Goal: Information Seeking & Learning: Compare options

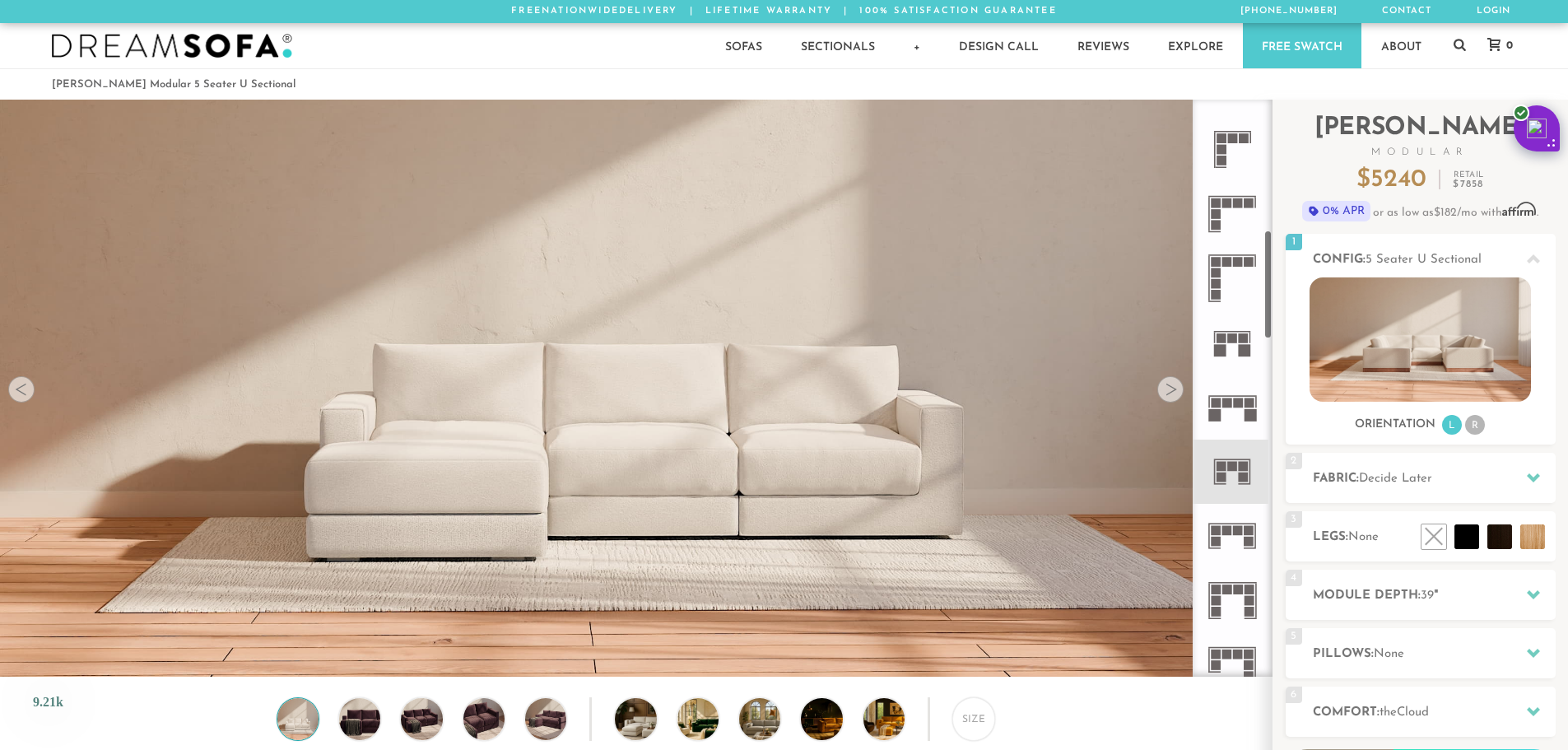
scroll to position [700, 0]
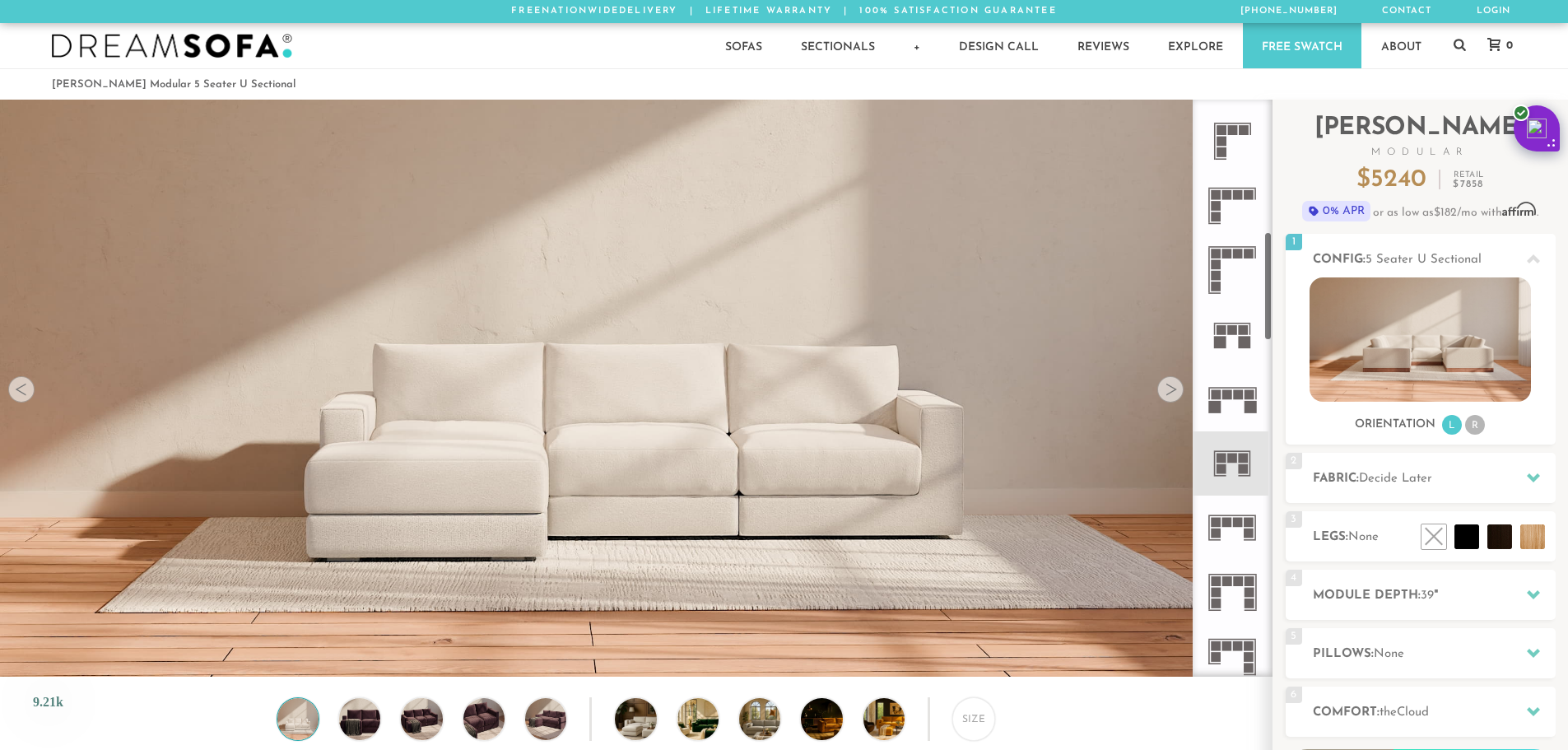
click at [1237, 463] on icon at bounding box center [1232, 463] width 64 height 64
click at [1224, 467] on rect at bounding box center [1222, 469] width 10 height 10
click at [1219, 469] on rect at bounding box center [1222, 469] width 10 height 10
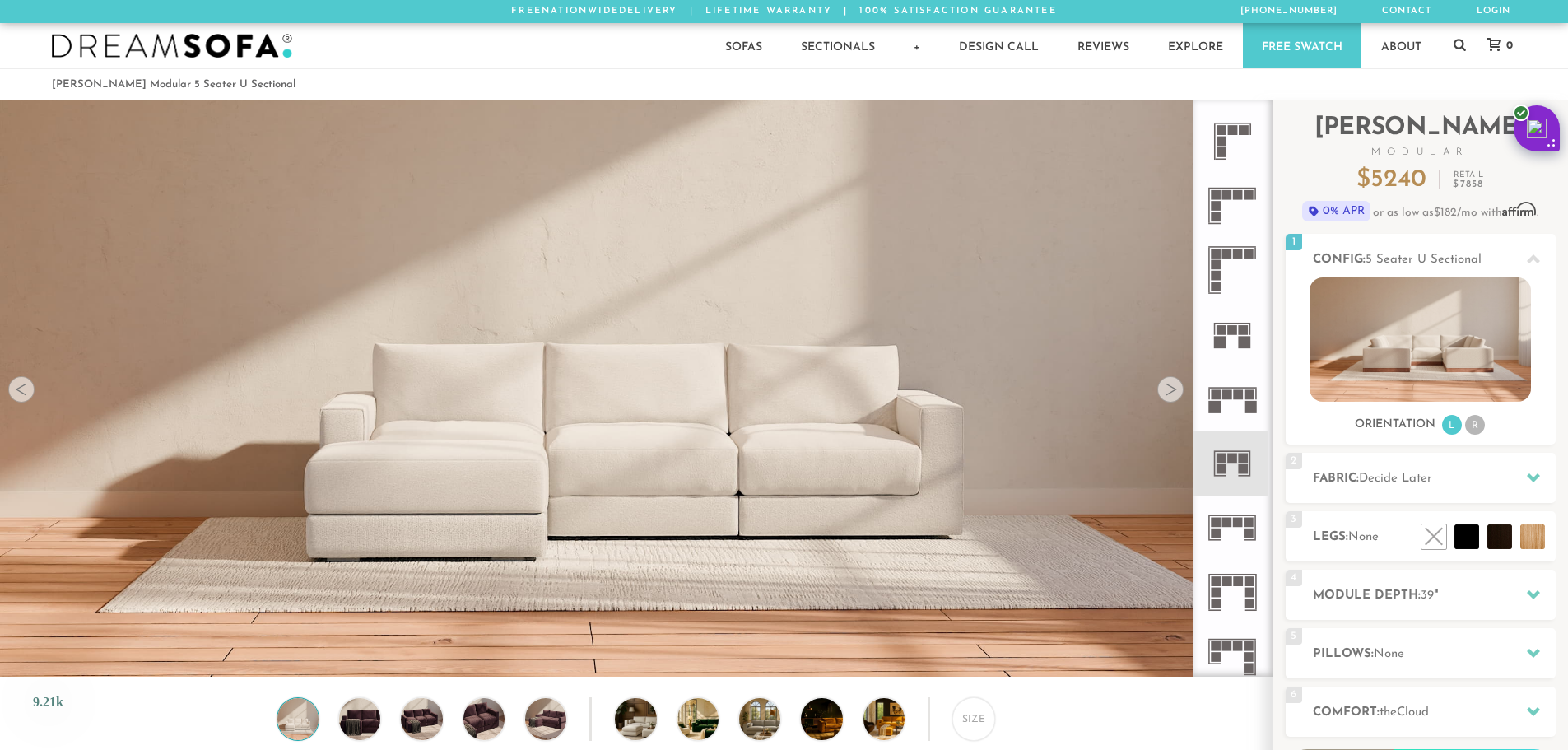
click at [1219, 469] on rect at bounding box center [1222, 469] width 10 height 10
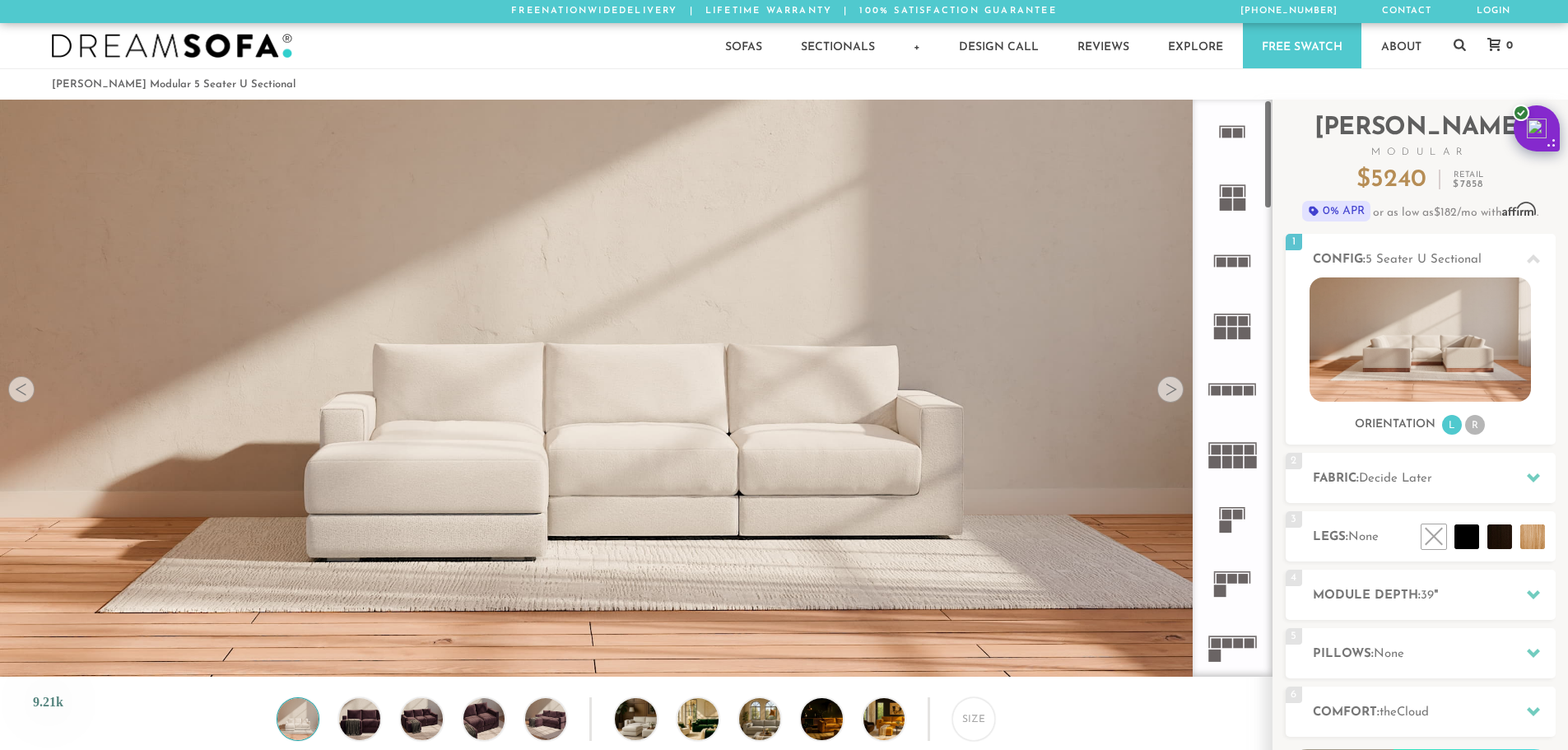
scroll to position [13, 13]
click at [1220, 141] on icon at bounding box center [1232, 131] width 64 height 64
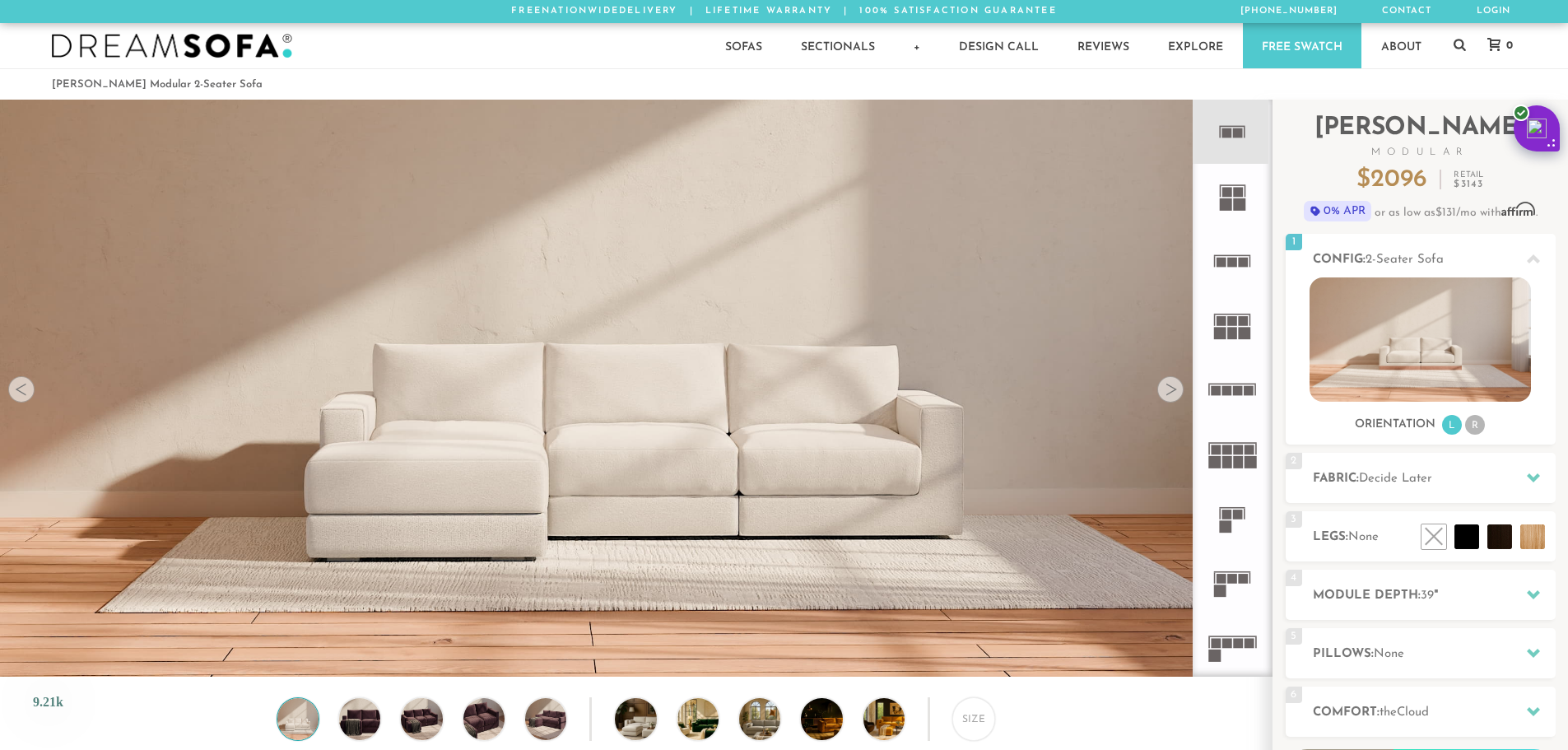
click at [1227, 206] on rect at bounding box center [1225, 204] width 12 height 12
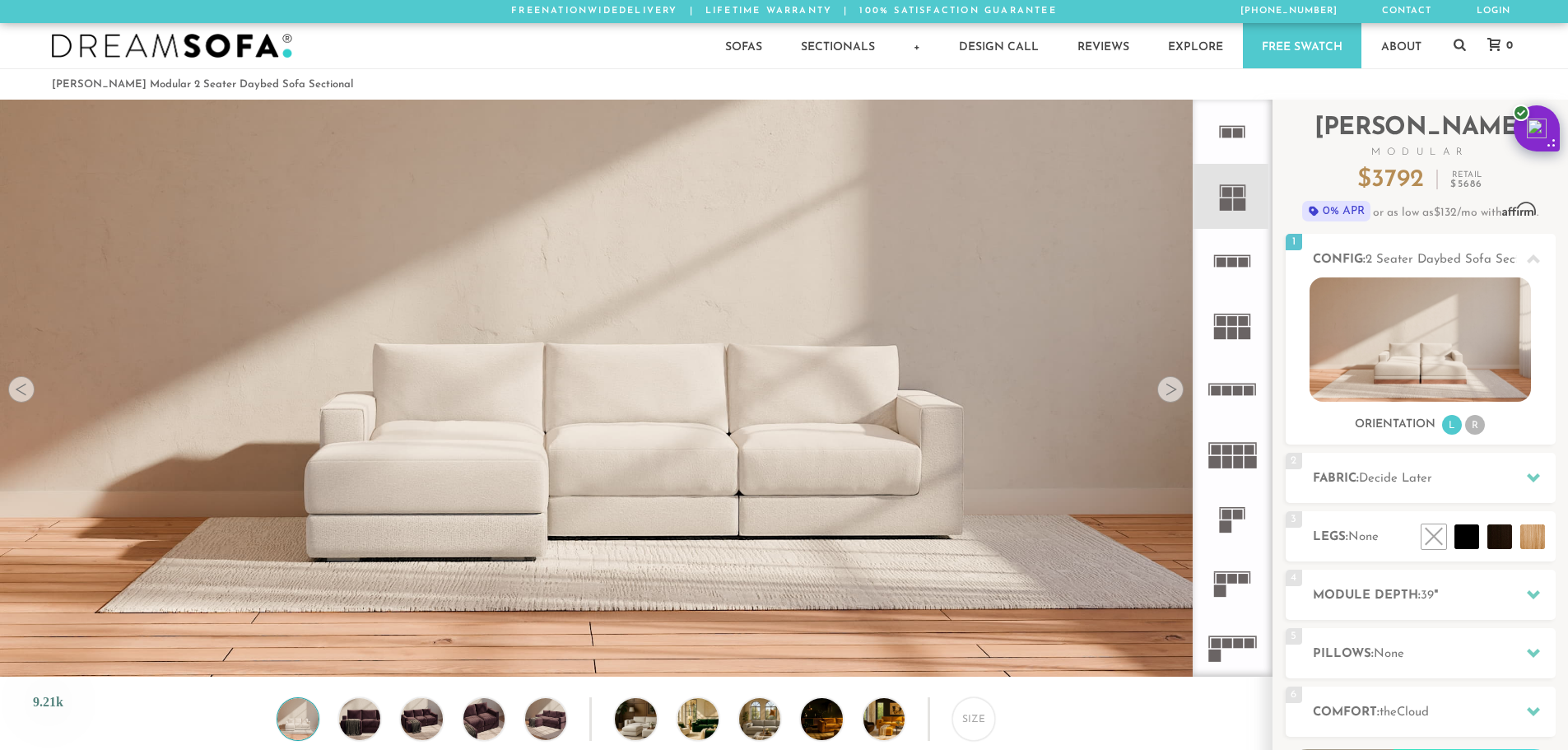
click at [1238, 267] on icon at bounding box center [1232, 260] width 64 height 64
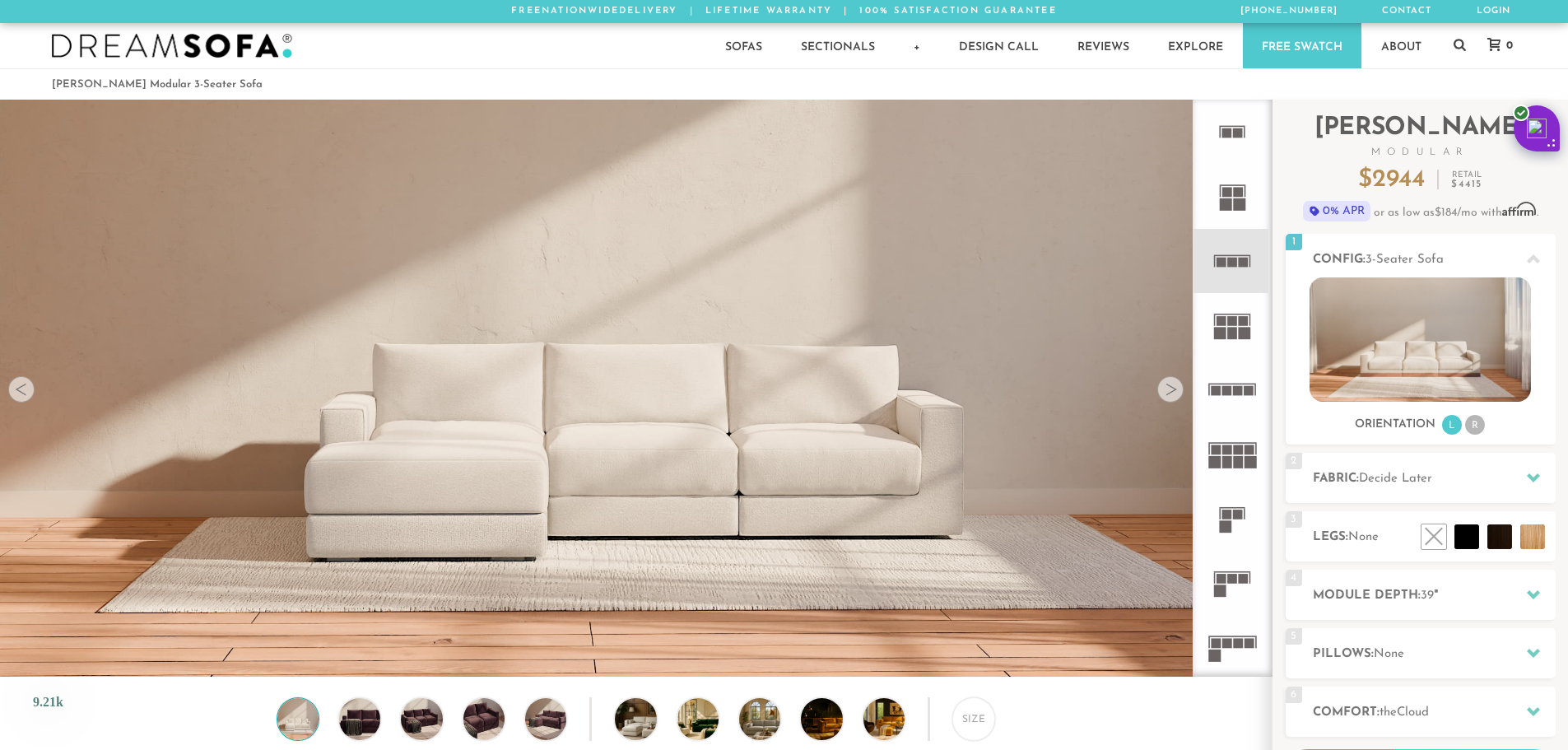
click at [1246, 311] on icon at bounding box center [1232, 325] width 64 height 64
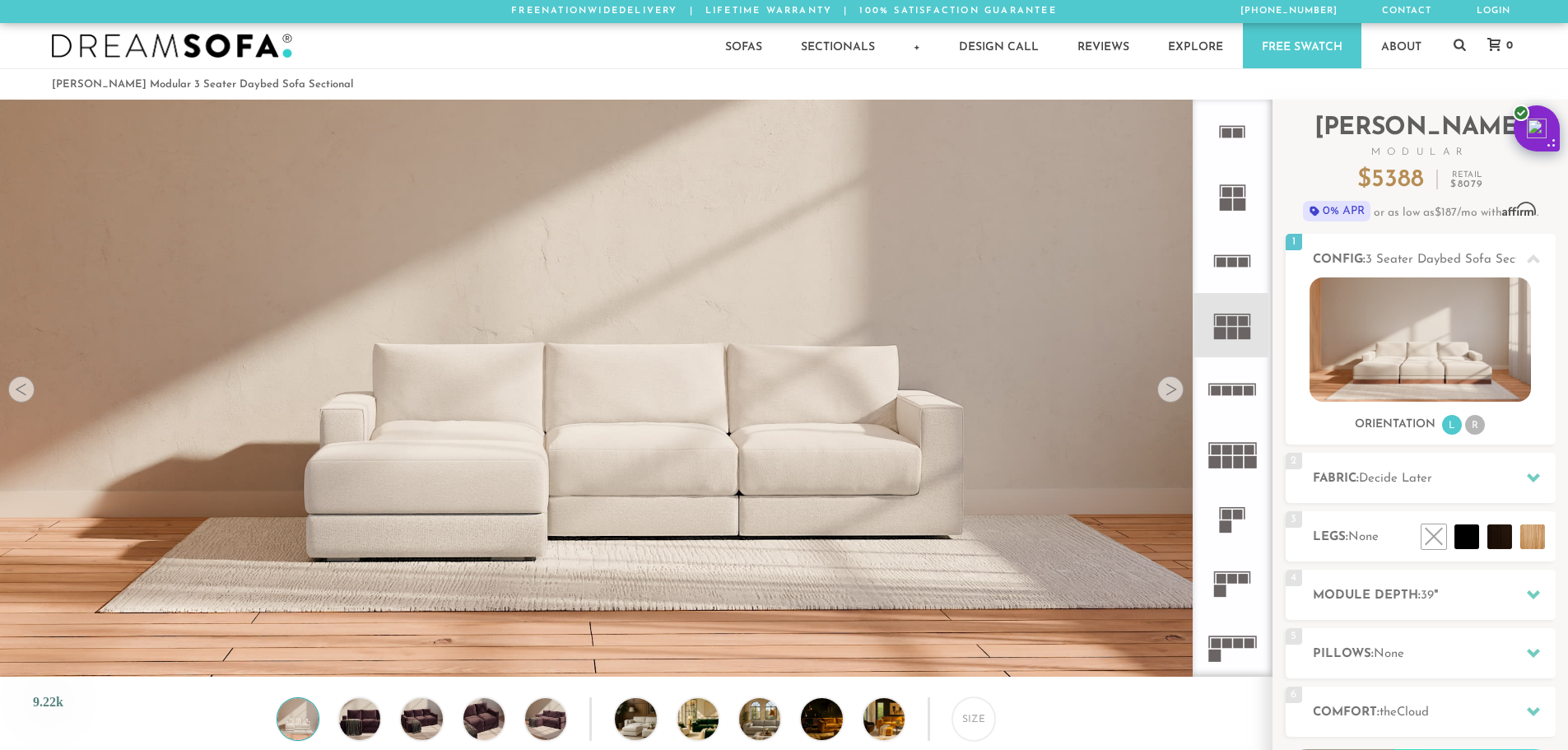
click at [1244, 382] on icon at bounding box center [1232, 389] width 64 height 64
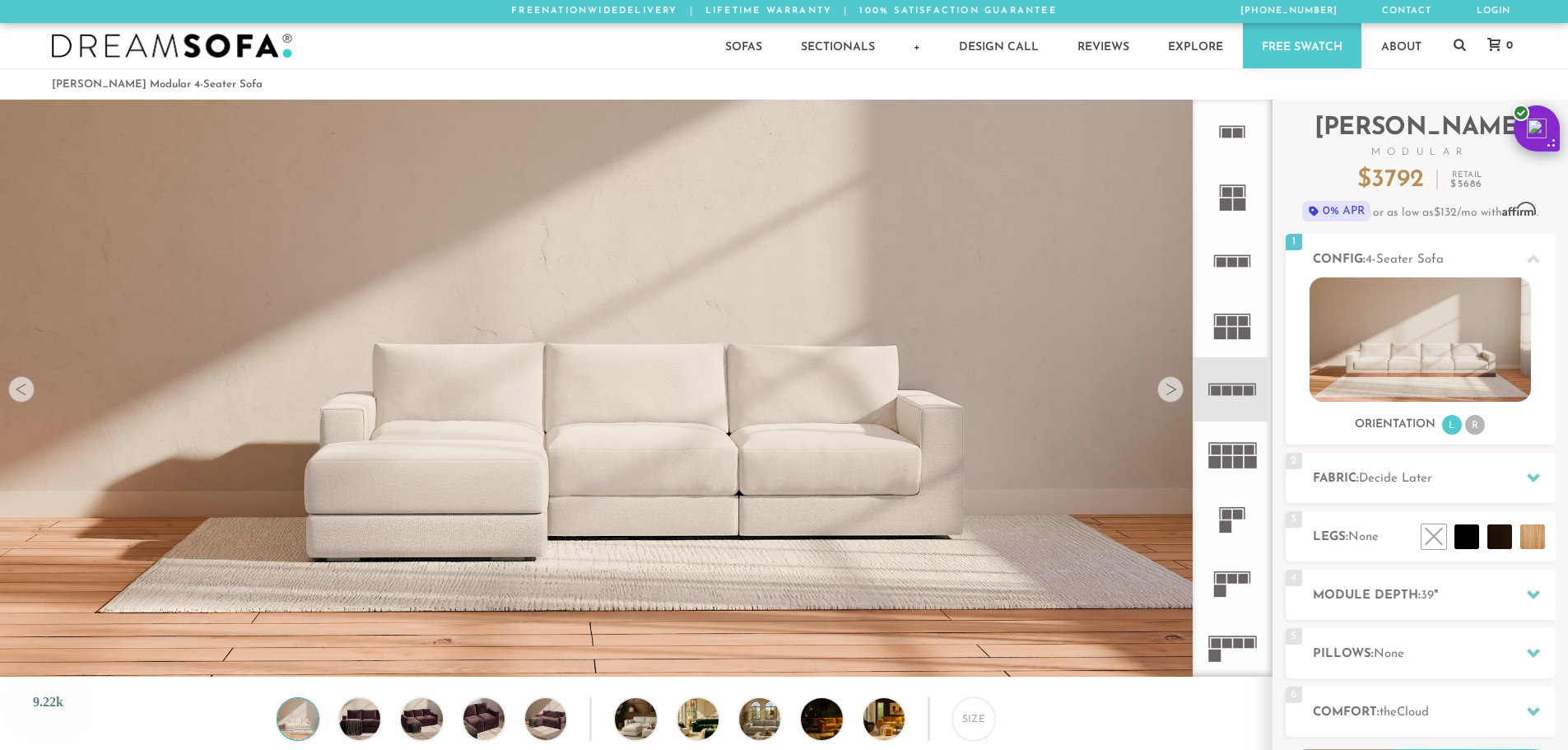
click at [1244, 443] on rect at bounding box center [1233, 444] width 47 height 2
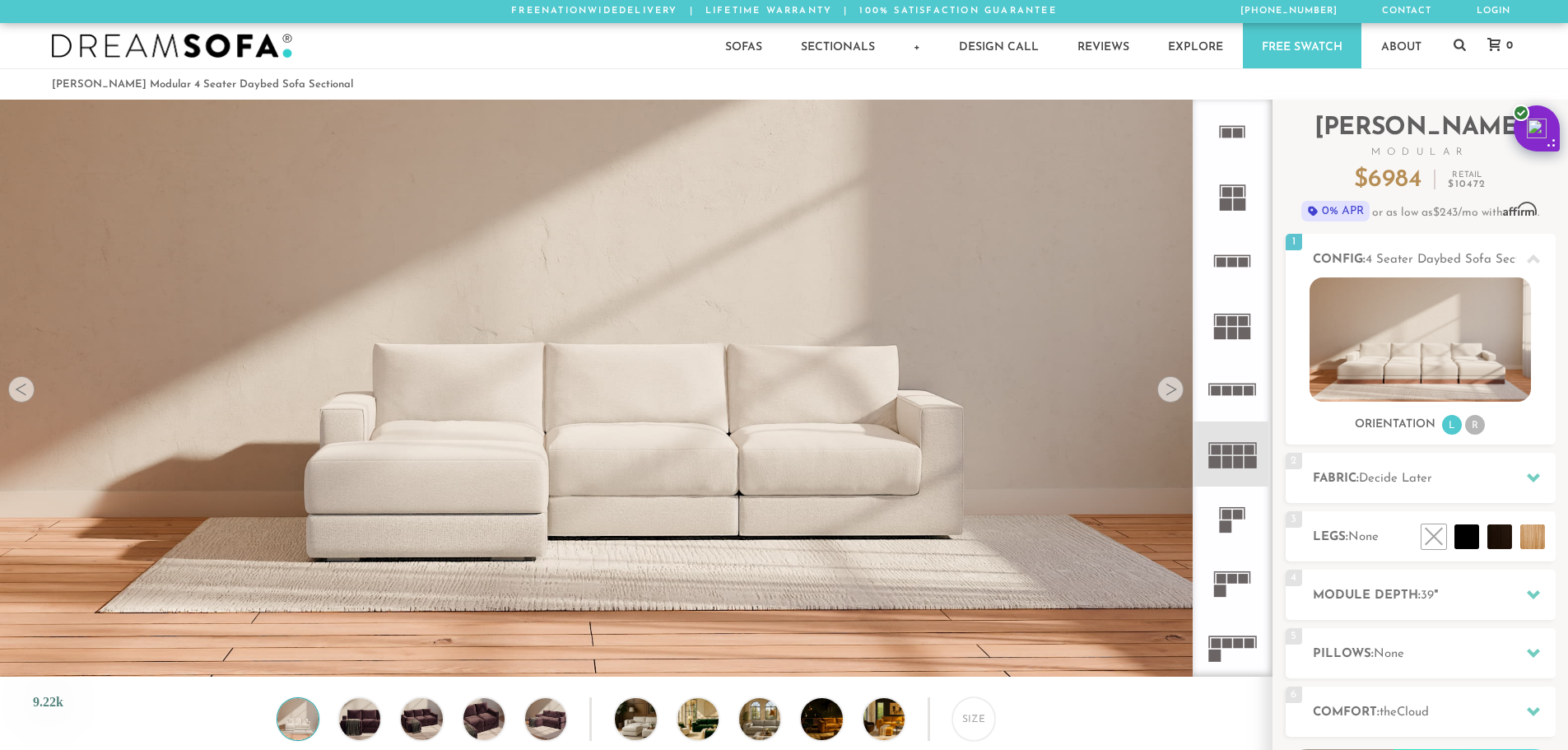
click at [1231, 513] on icon at bounding box center [1232, 518] width 64 height 64
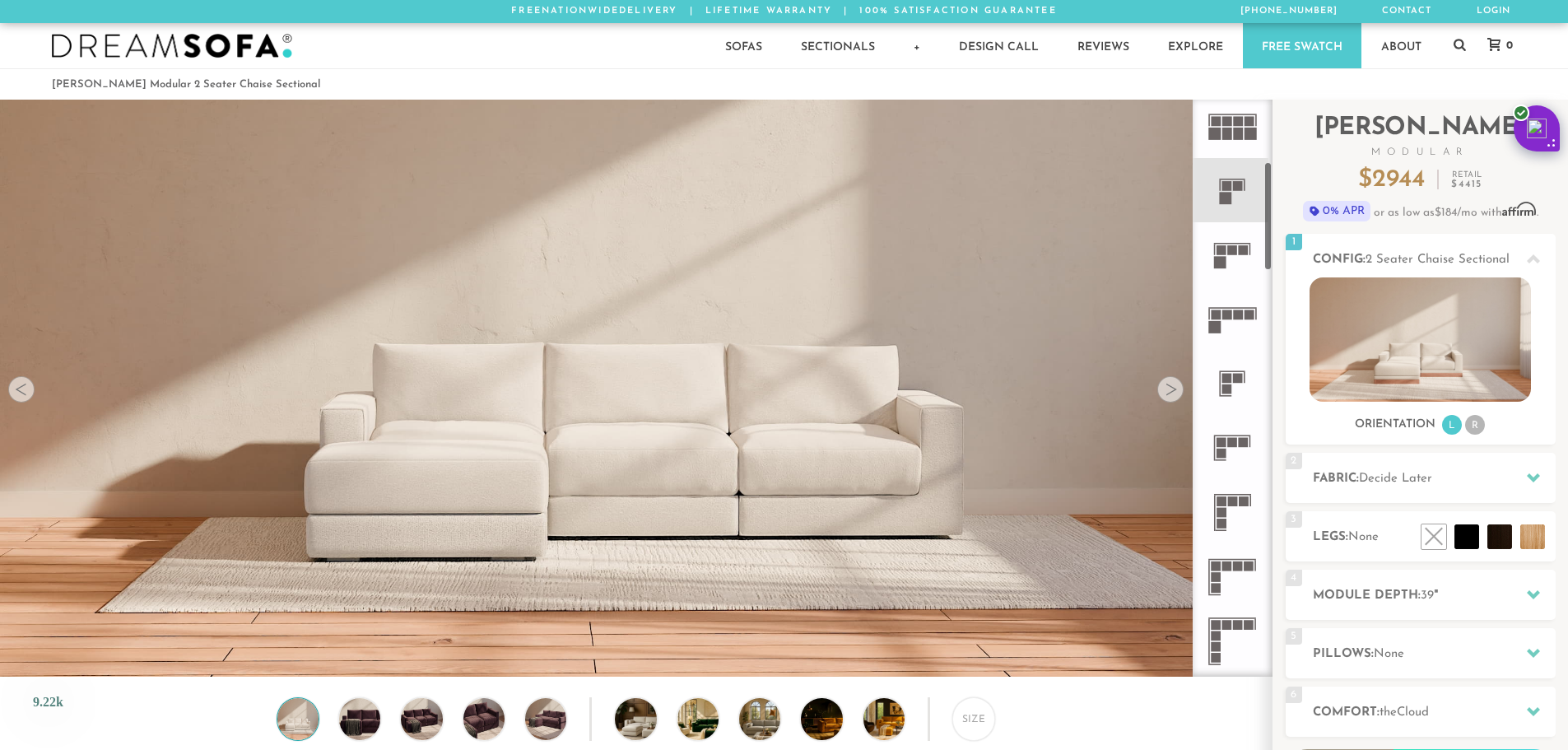
scroll to position [330, 0]
click at [1242, 442] on rect at bounding box center [1243, 442] width 10 height 10
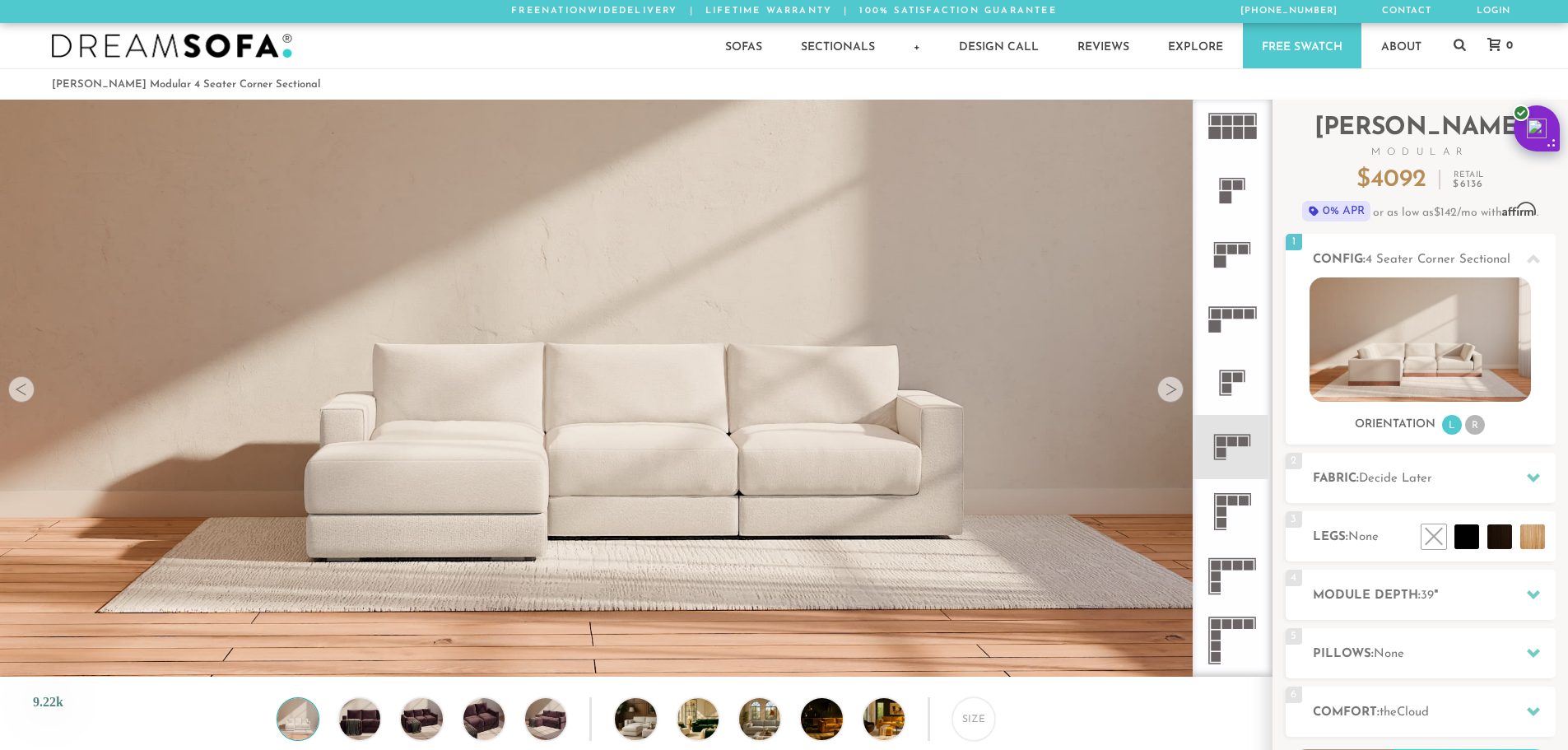
click at [1243, 443] on rect at bounding box center [1243, 442] width 10 height 10
click at [1235, 497] on icon at bounding box center [1232, 511] width 64 height 64
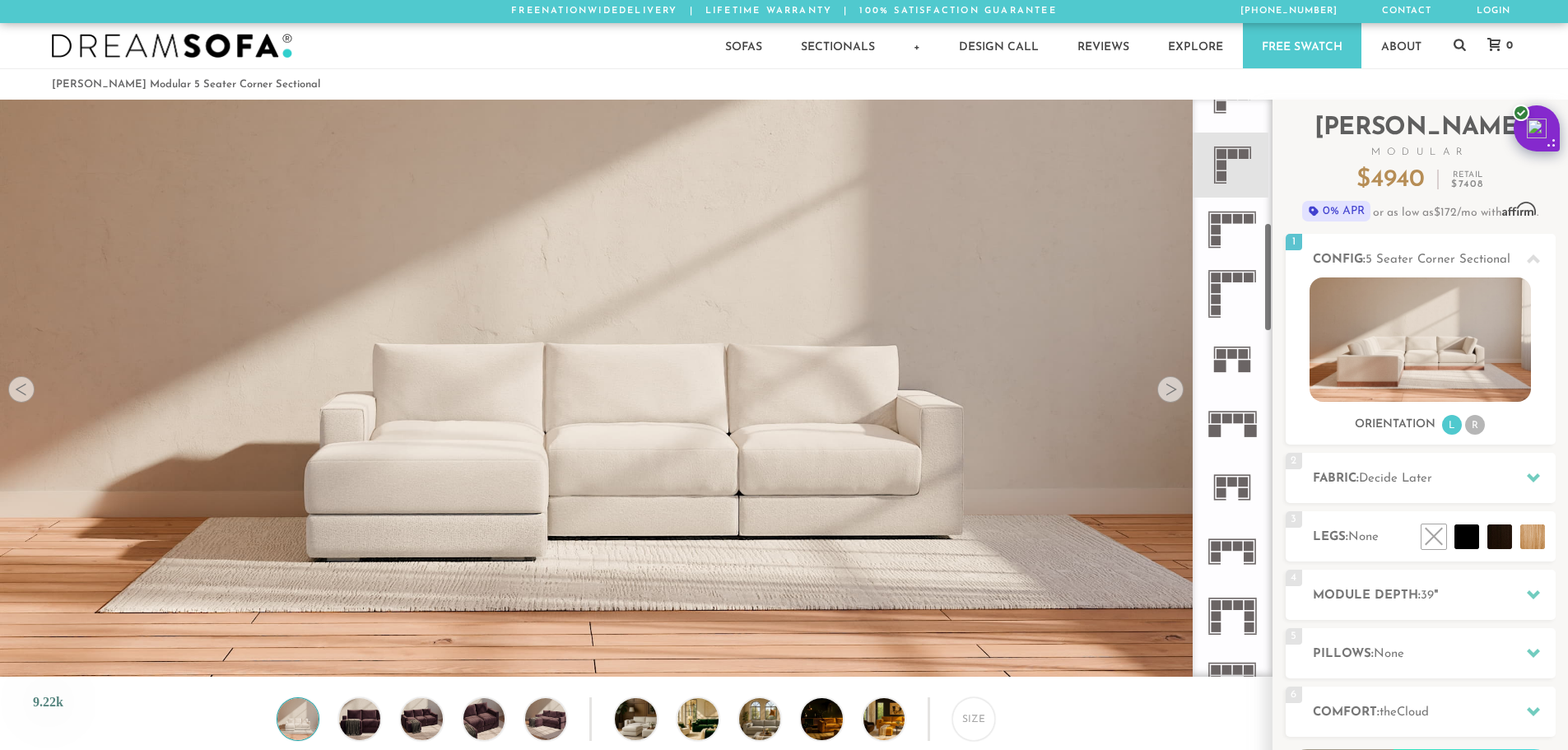
scroll to position [682, 0]
click at [1246, 473] on rect at bounding box center [1243, 474] width 10 height 10
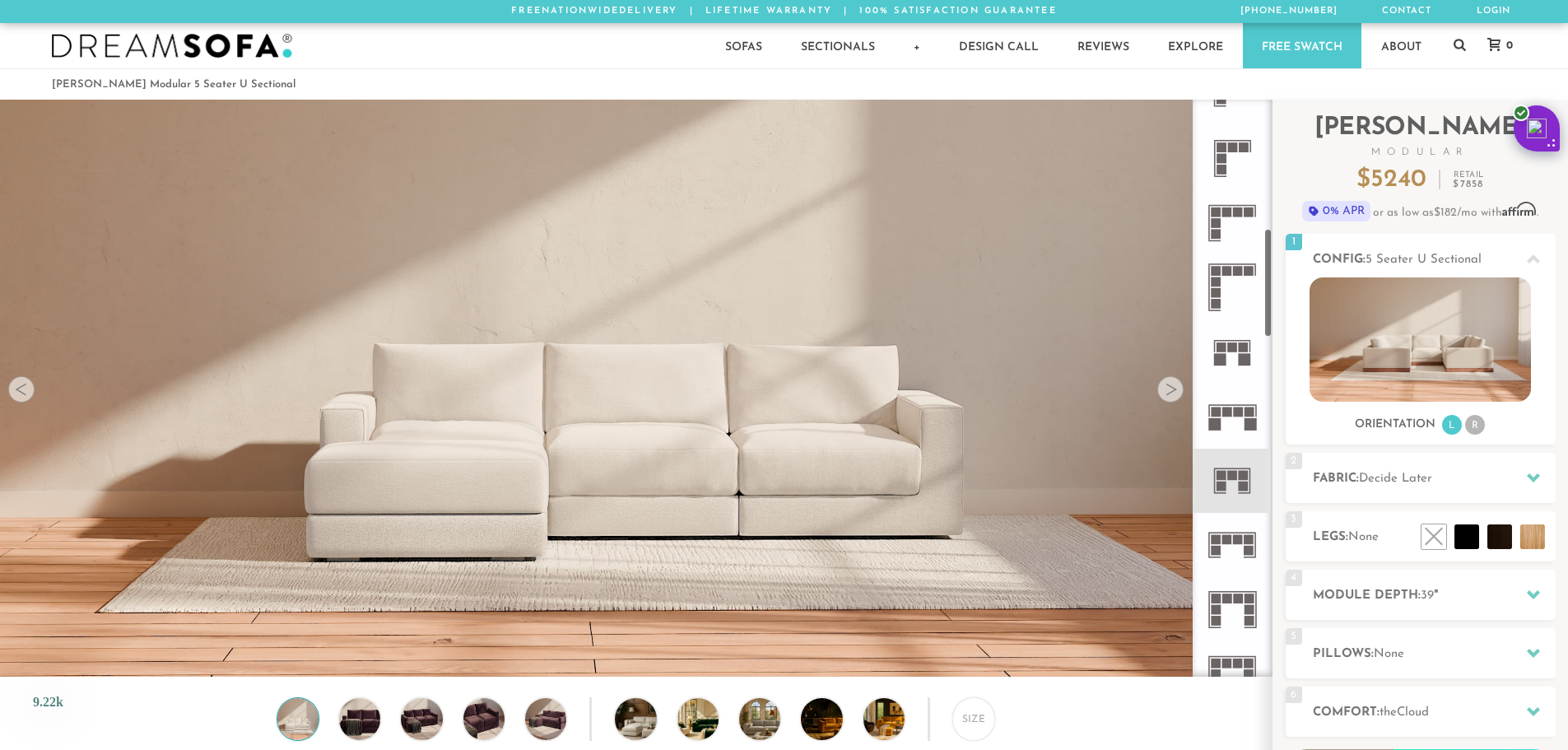
click at [1253, 544] on icon at bounding box center [1232, 544] width 64 height 64
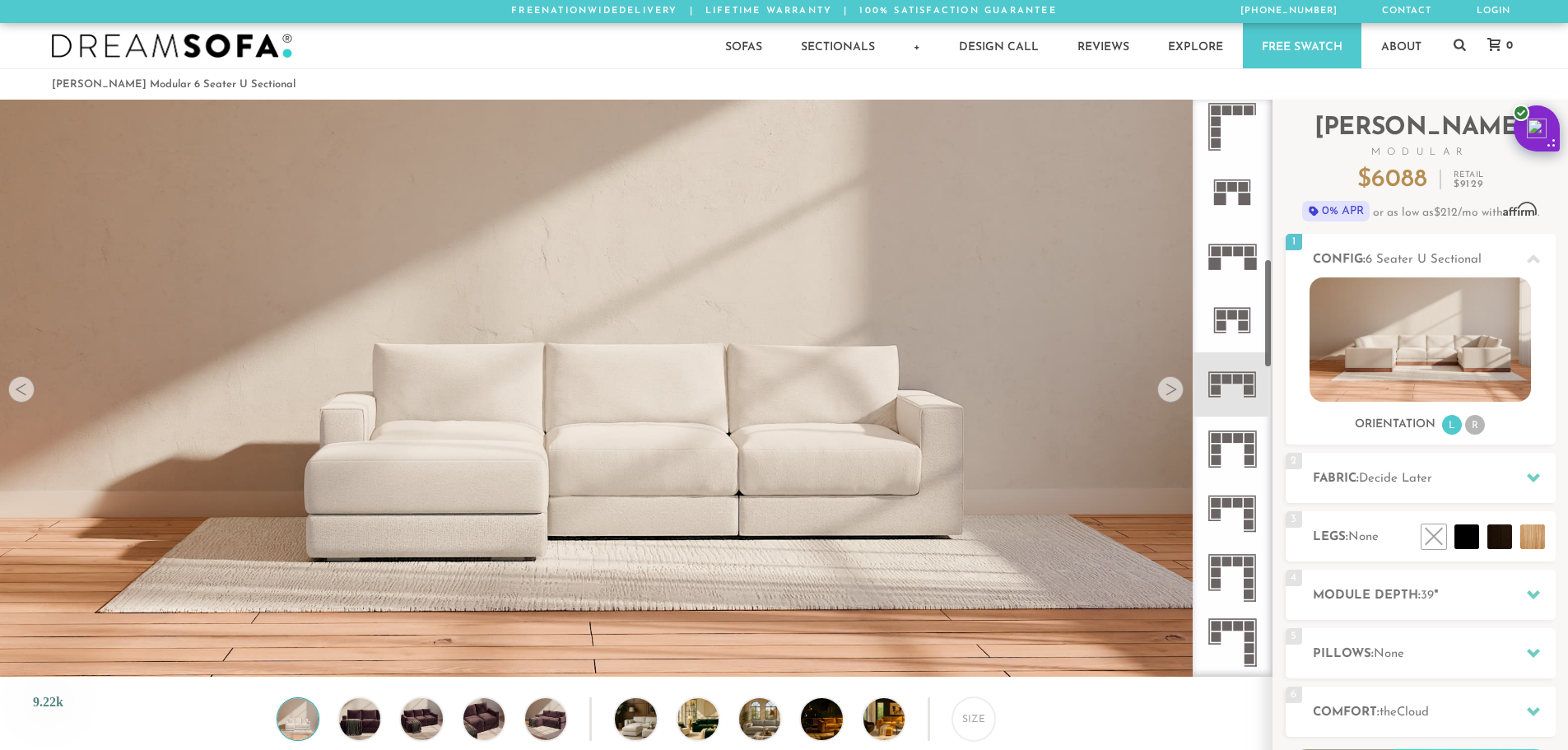
scroll to position [847, 0]
click at [1240, 452] on icon at bounding box center [1232, 444] width 64 height 64
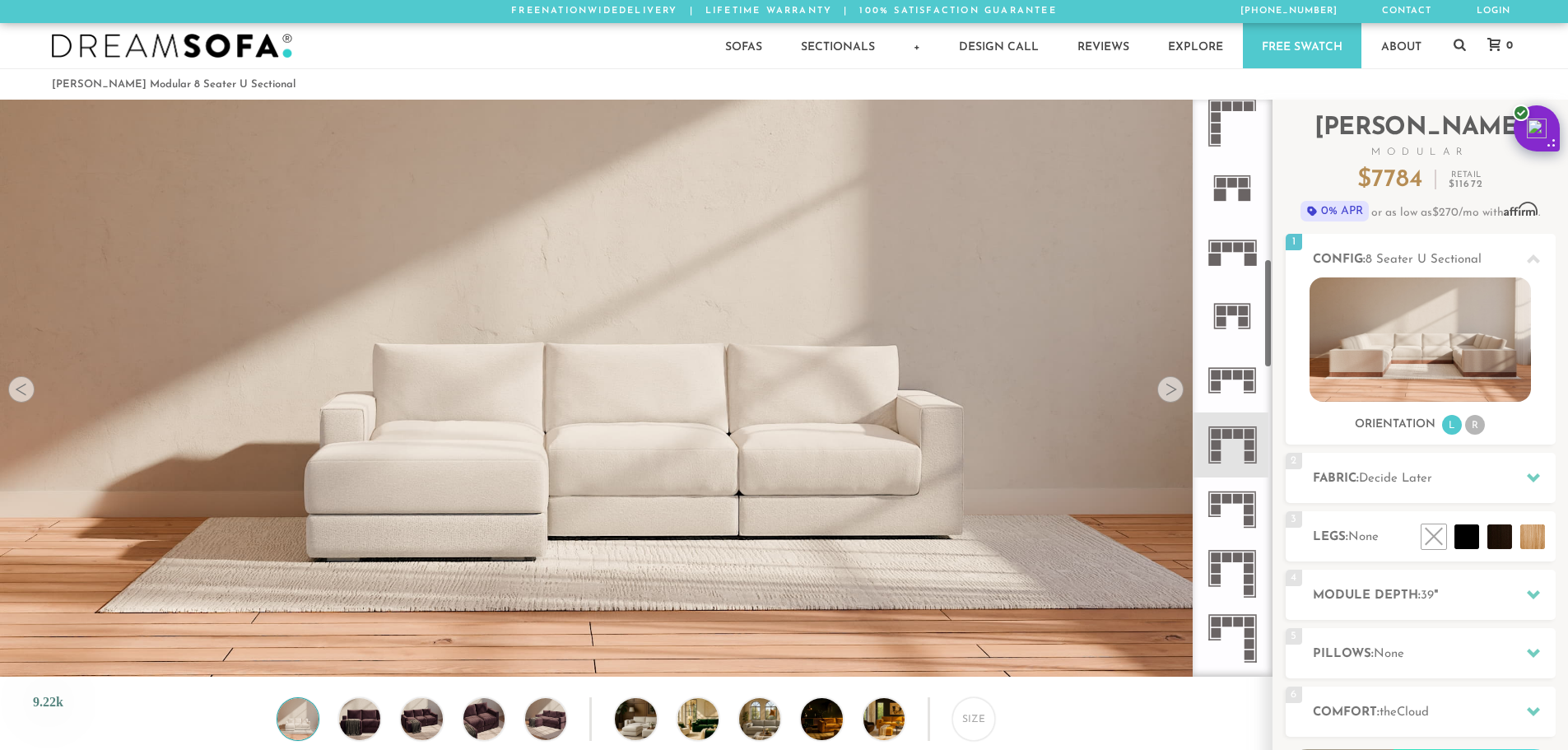
click at [1249, 494] on rect at bounding box center [1250, 498] width 10 height 10
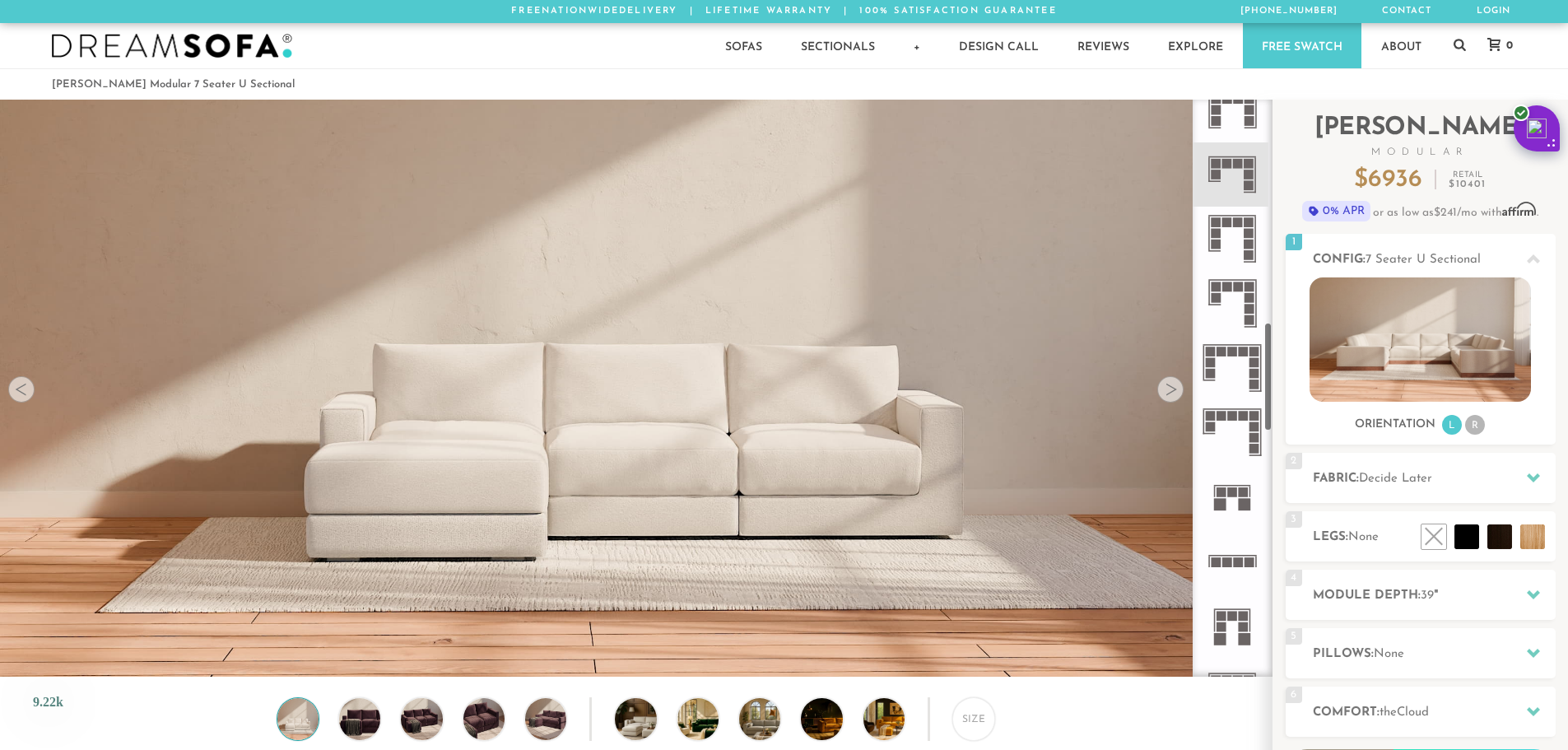
scroll to position [1182, 0]
click at [1248, 484] on icon at bounding box center [1232, 496] width 64 height 64
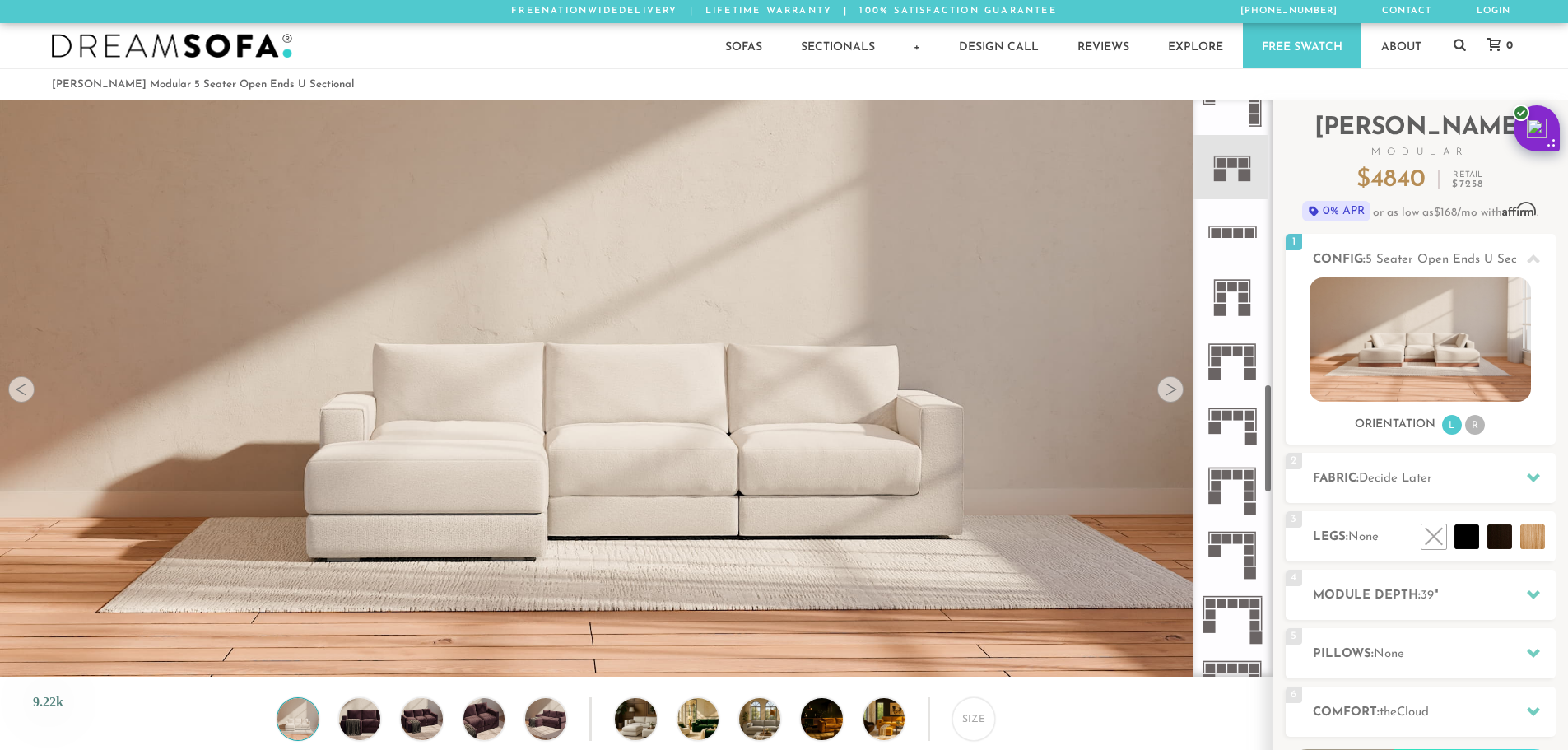
scroll to position [1511, 0]
click at [1231, 267] on icon at bounding box center [1232, 296] width 64 height 64
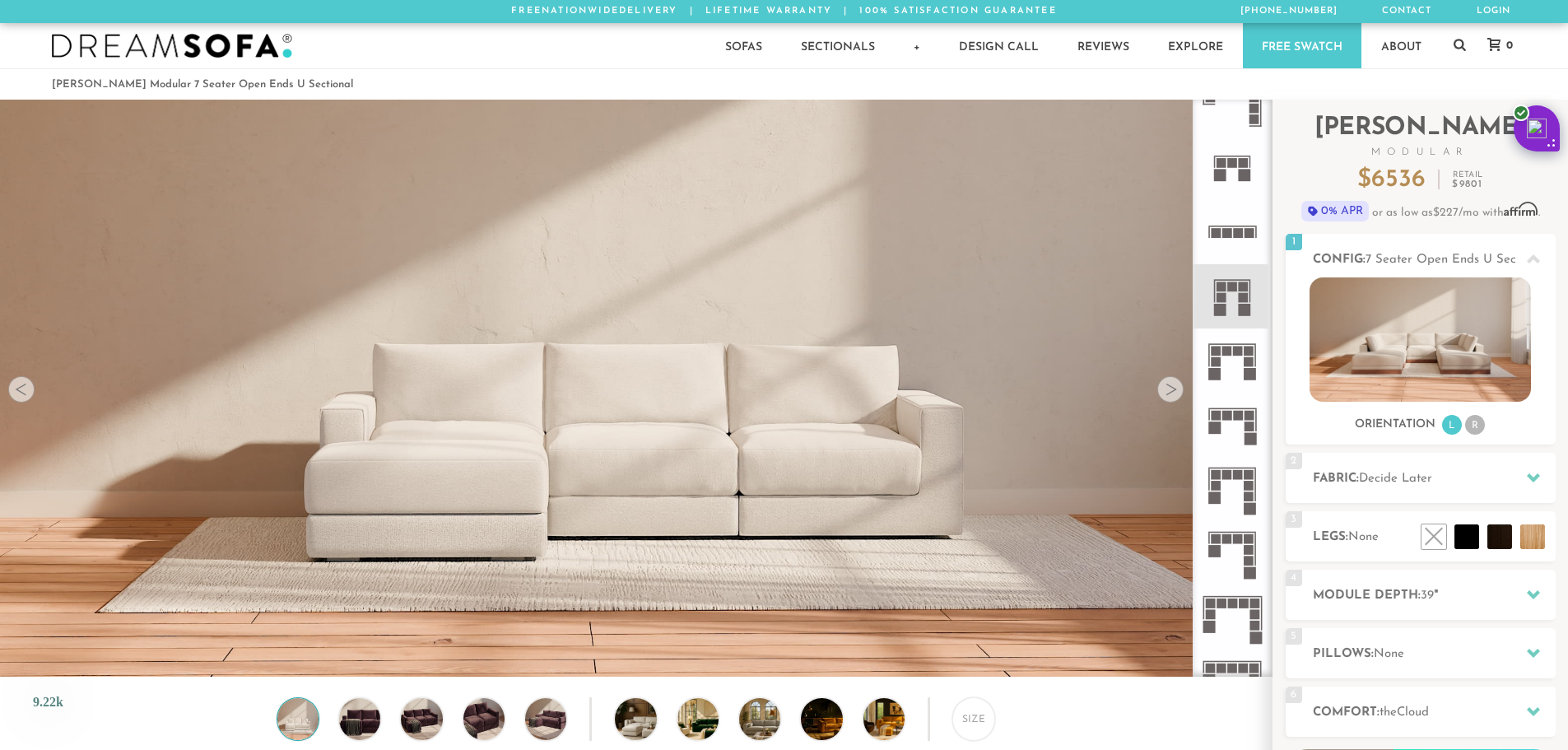
click at [1233, 290] on rect at bounding box center [1233, 286] width 10 height 10
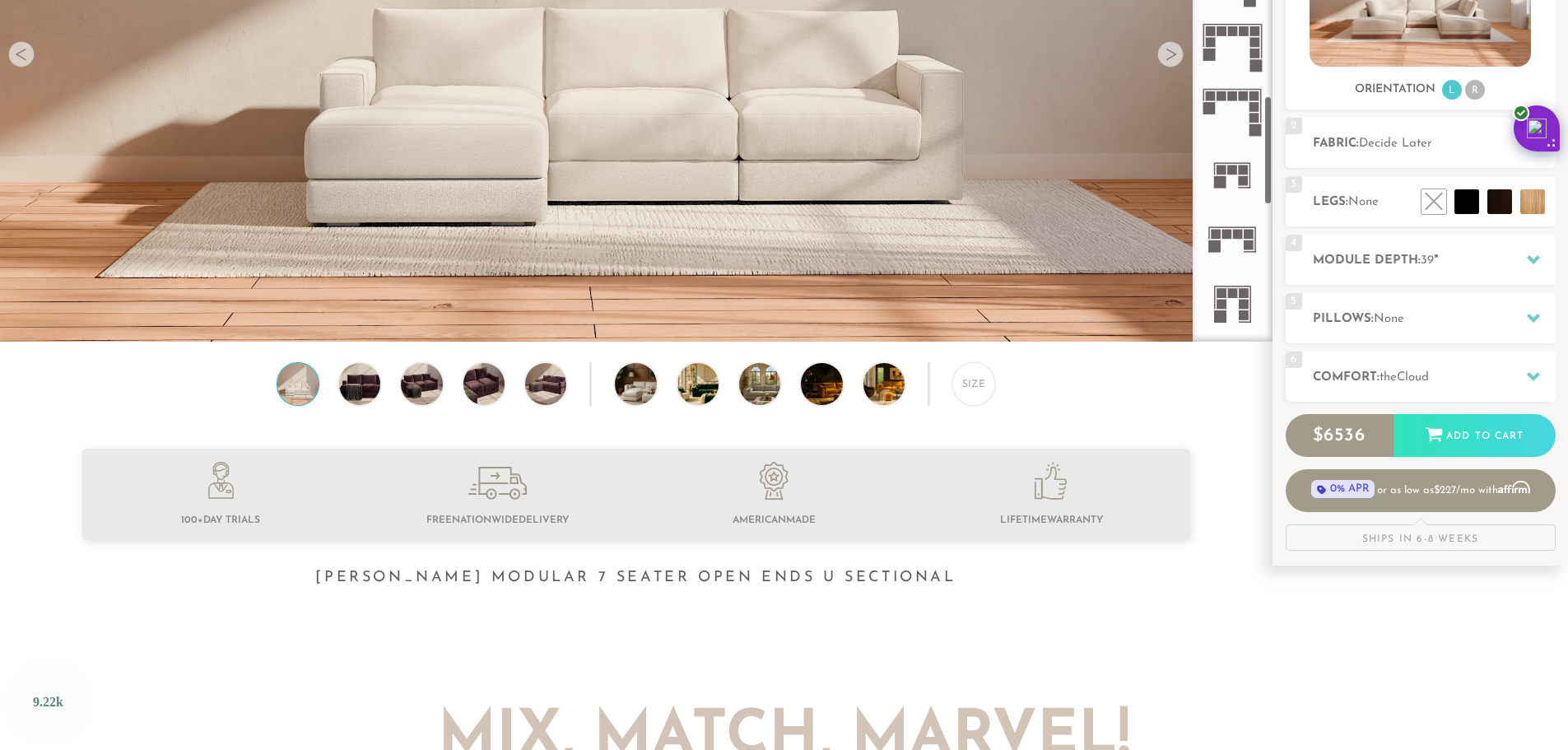
scroll to position [1762, 0]
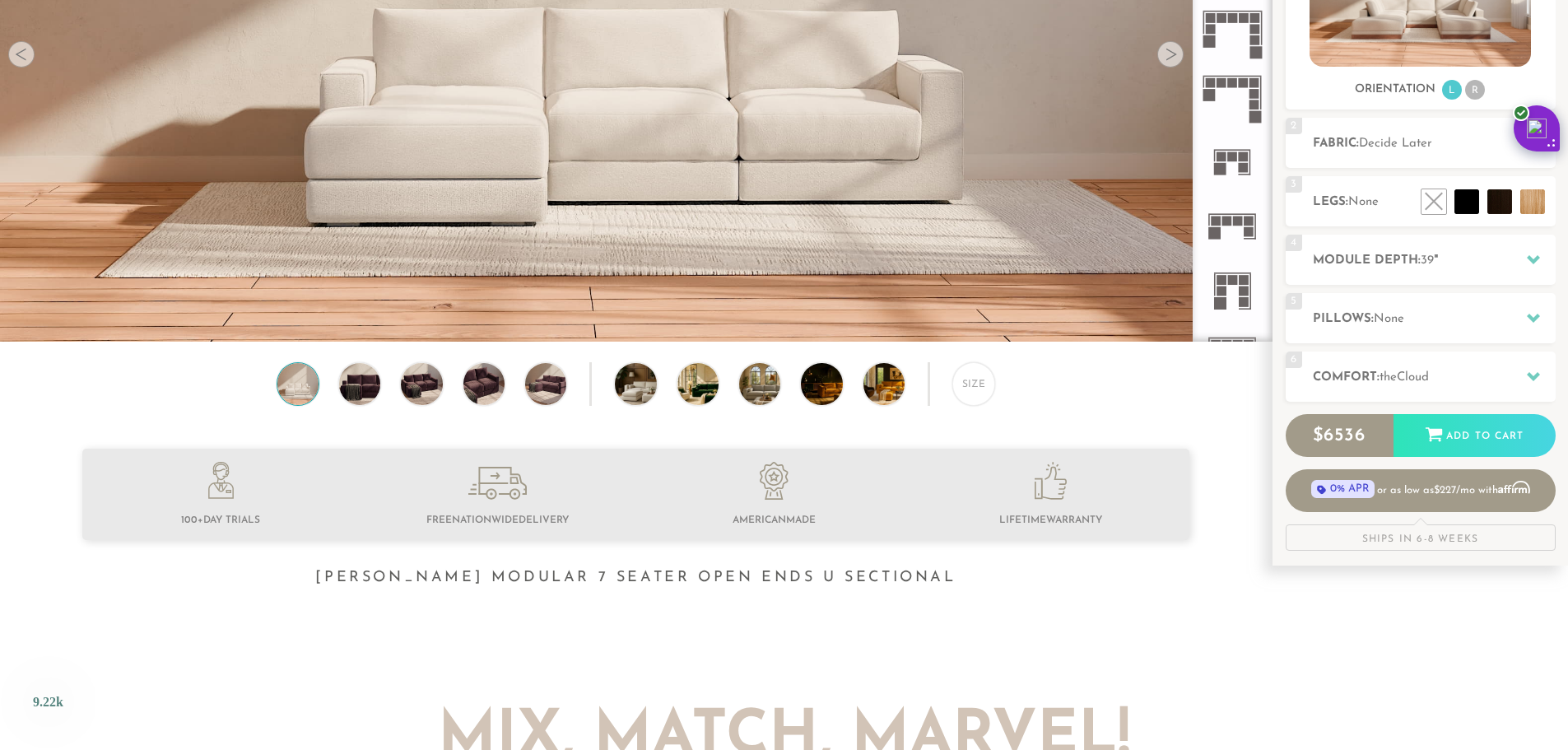
click at [1251, 231] on rect at bounding box center [1250, 232] width 10 height 10
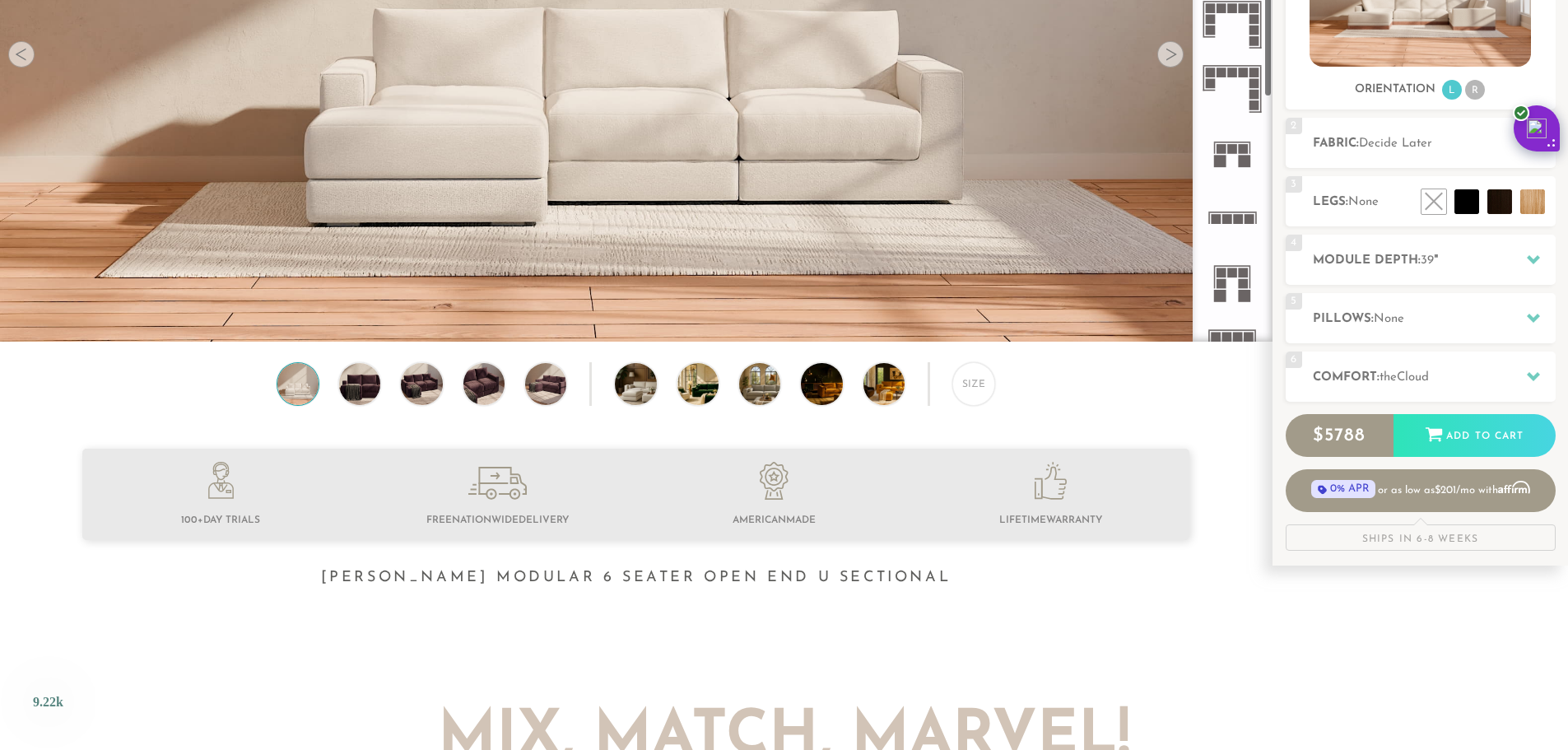
scroll to position [1187, 0]
click at [1235, 162] on icon at bounding box center [1232, 155] width 64 height 64
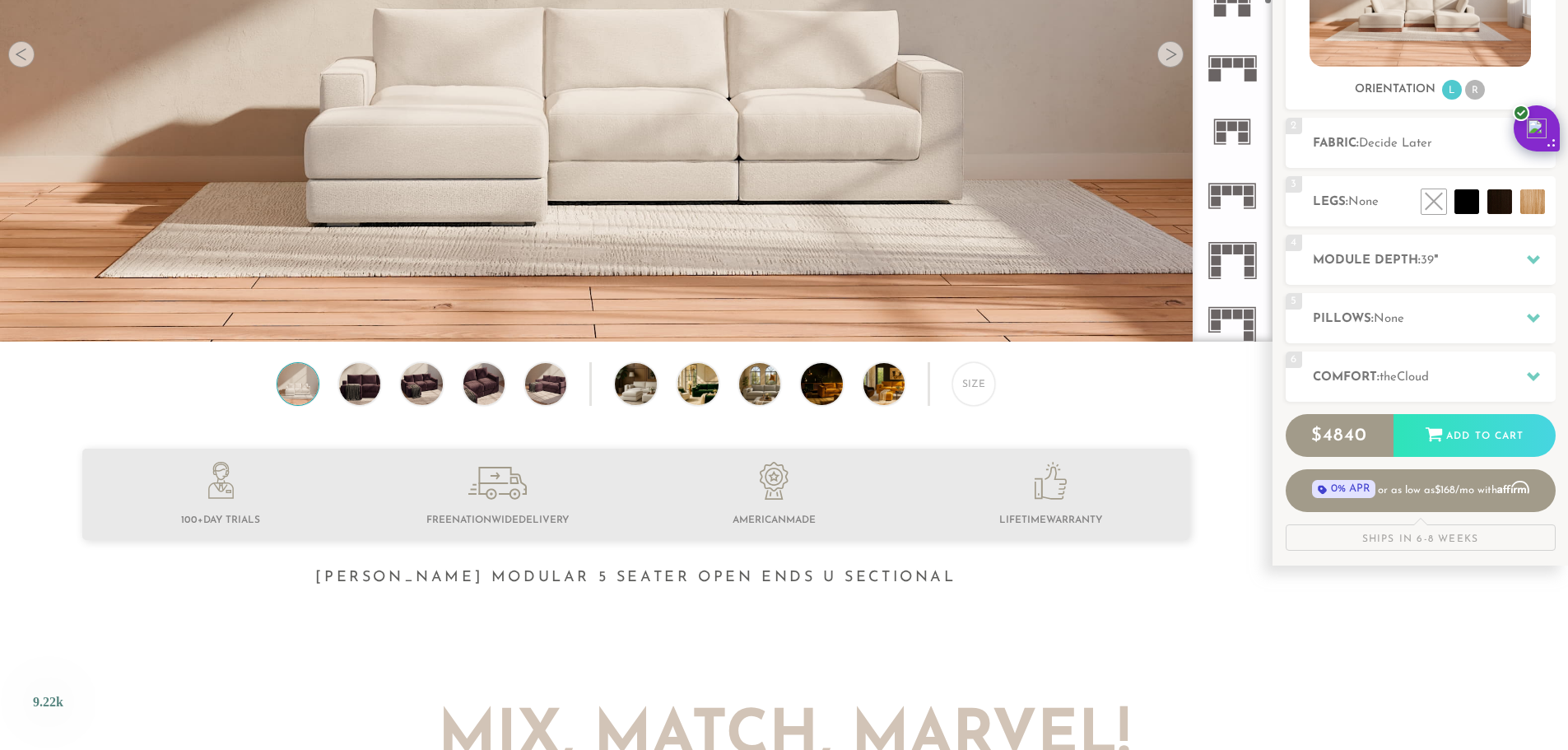
scroll to position [693, 0]
click at [1231, 137] on icon at bounding box center [1232, 134] width 64 height 64
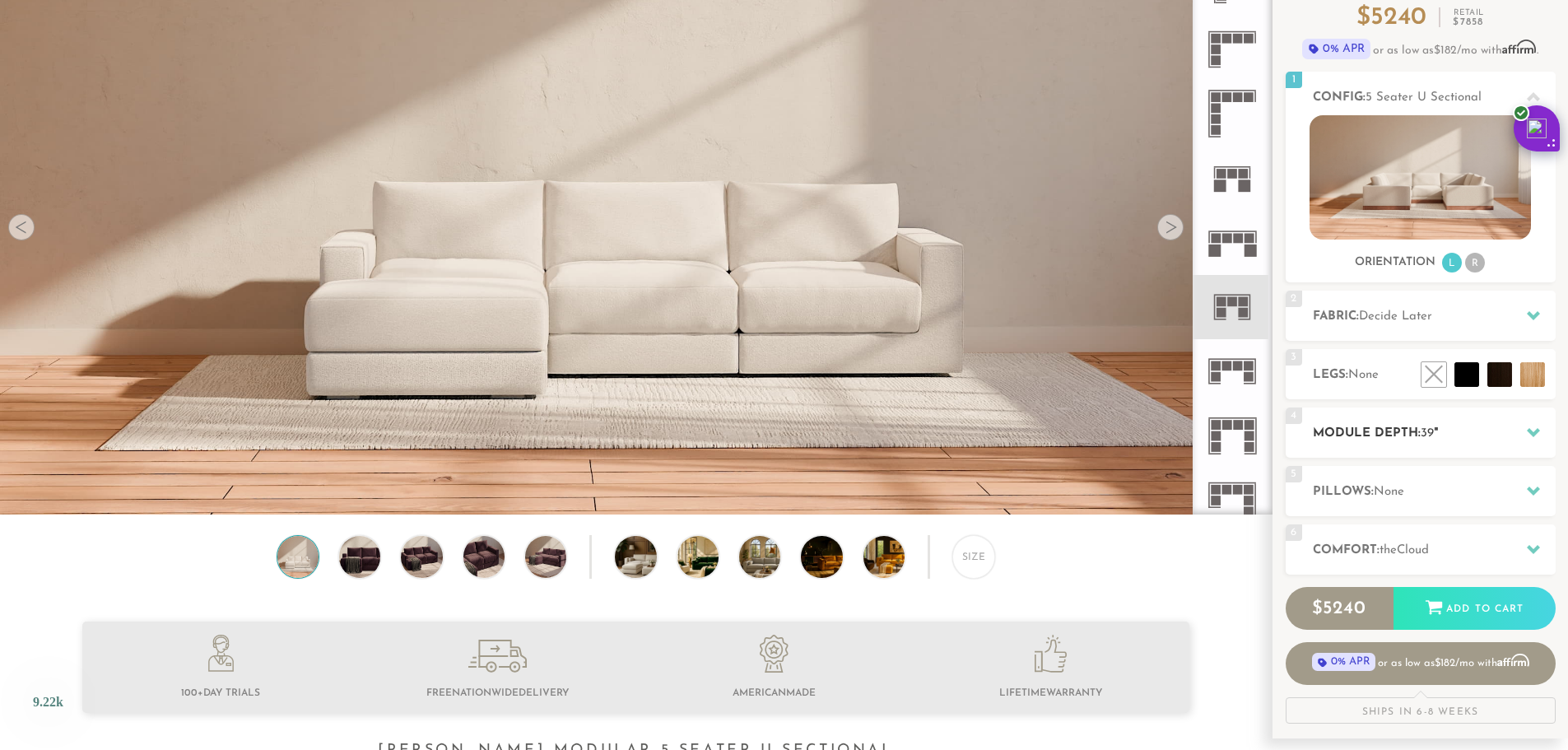
scroll to position [164, 0]
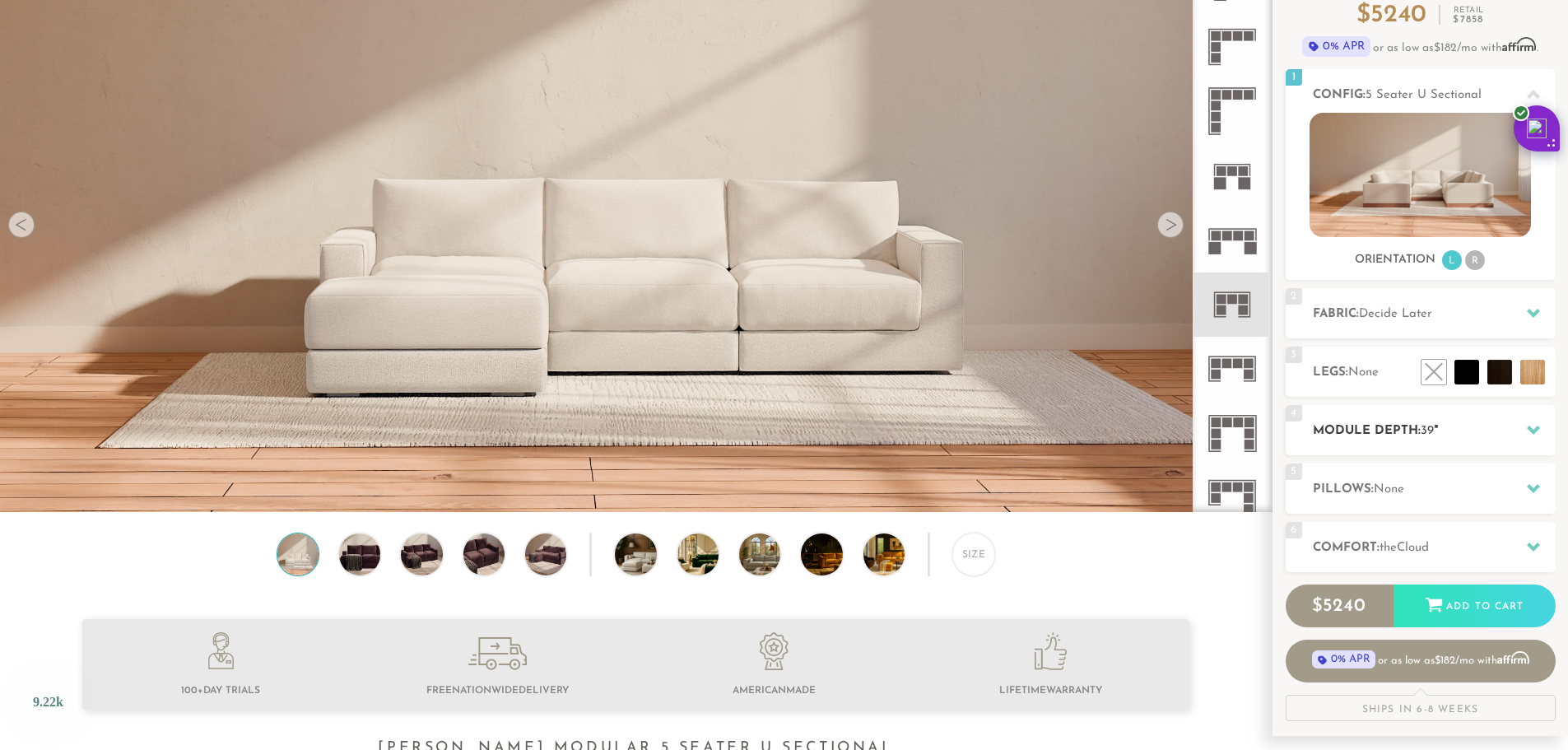
click at [1451, 436] on h2 "Module Depth: 39 "" at bounding box center [1434, 431] width 243 height 19
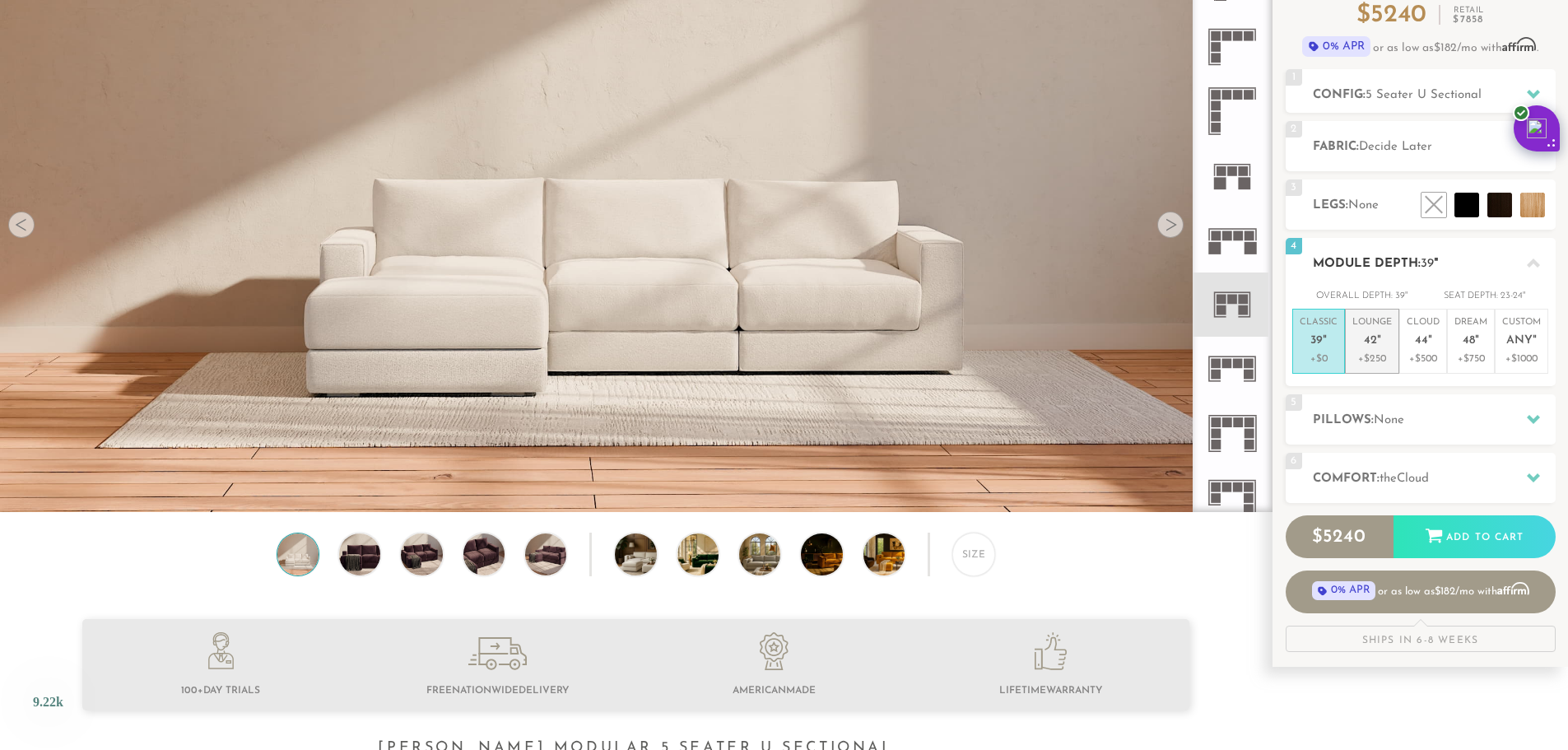
click at [1384, 335] on p "Lounge 42 "" at bounding box center [1372, 333] width 40 height 35
click at [1326, 344] on p "Classic 39 "" at bounding box center [1318, 333] width 38 height 35
click at [1422, 430] on div "5 Pillows: None" at bounding box center [1420, 420] width 270 height 50
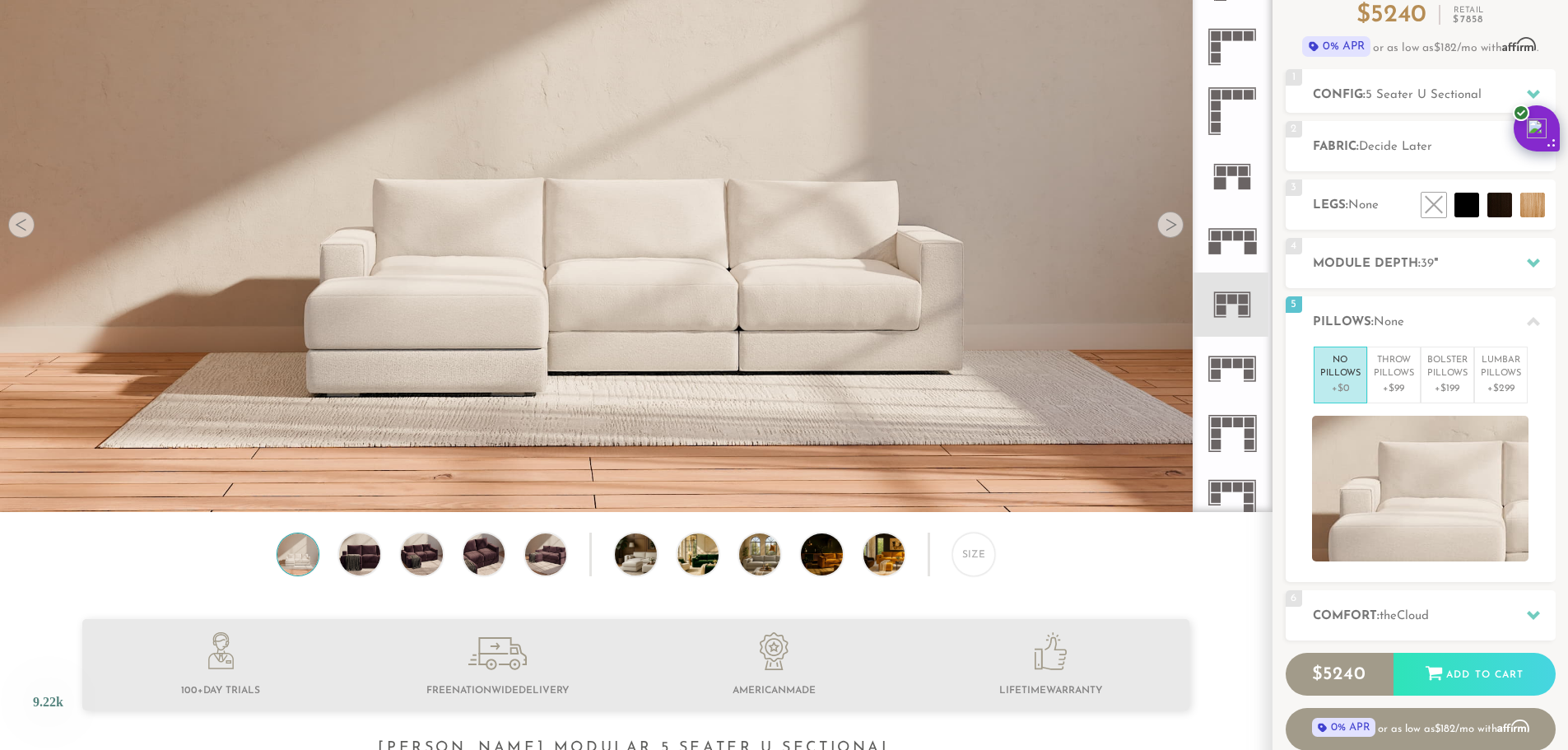
click at [1170, 629] on ul at bounding box center [636, 665] width 1107 height 91
drag, startPoint x: 1150, startPoint y: 615, endPoint x: 1028, endPoint y: 575, distance: 128.4
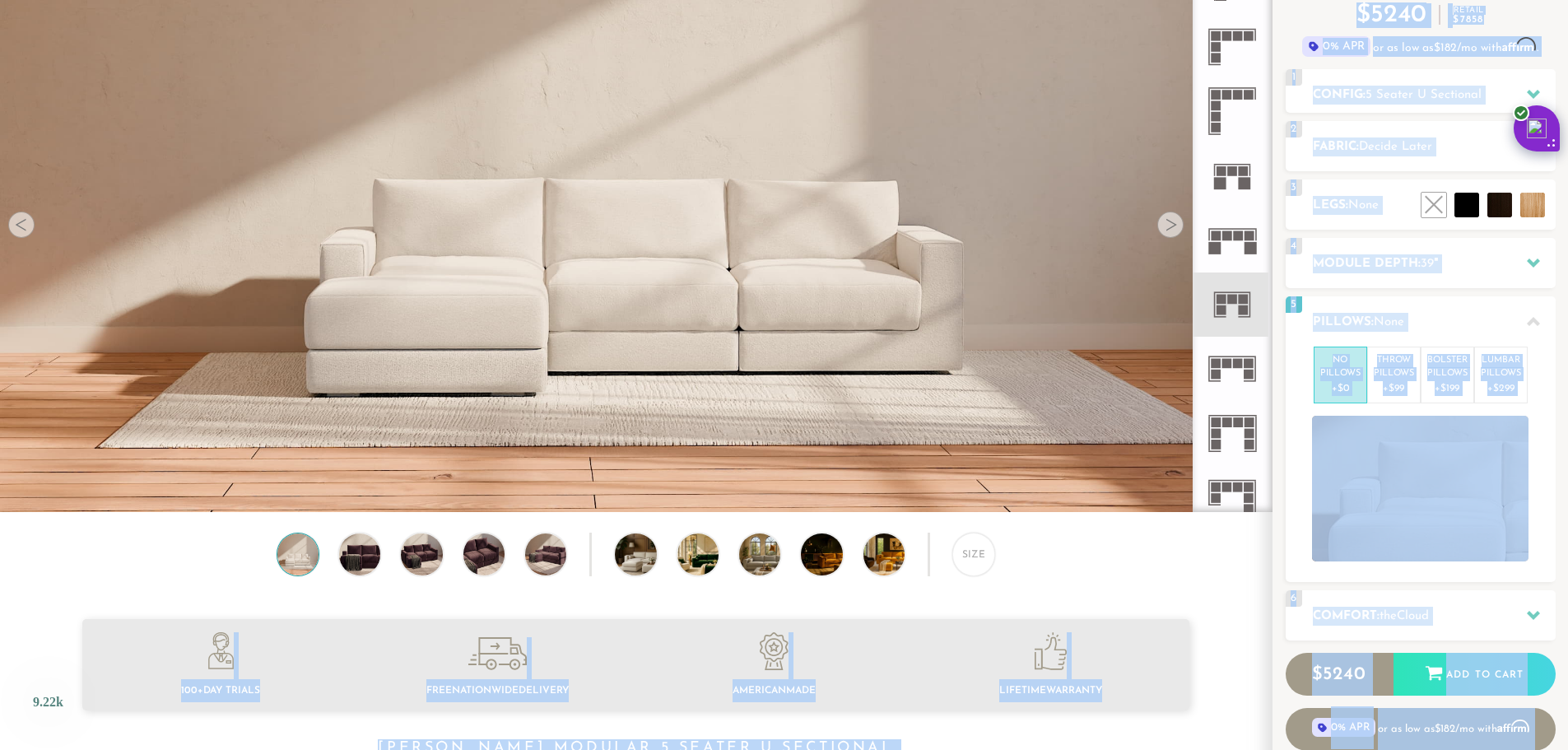
click at [1147, 550] on div "Size" at bounding box center [636, 558] width 1272 height 51
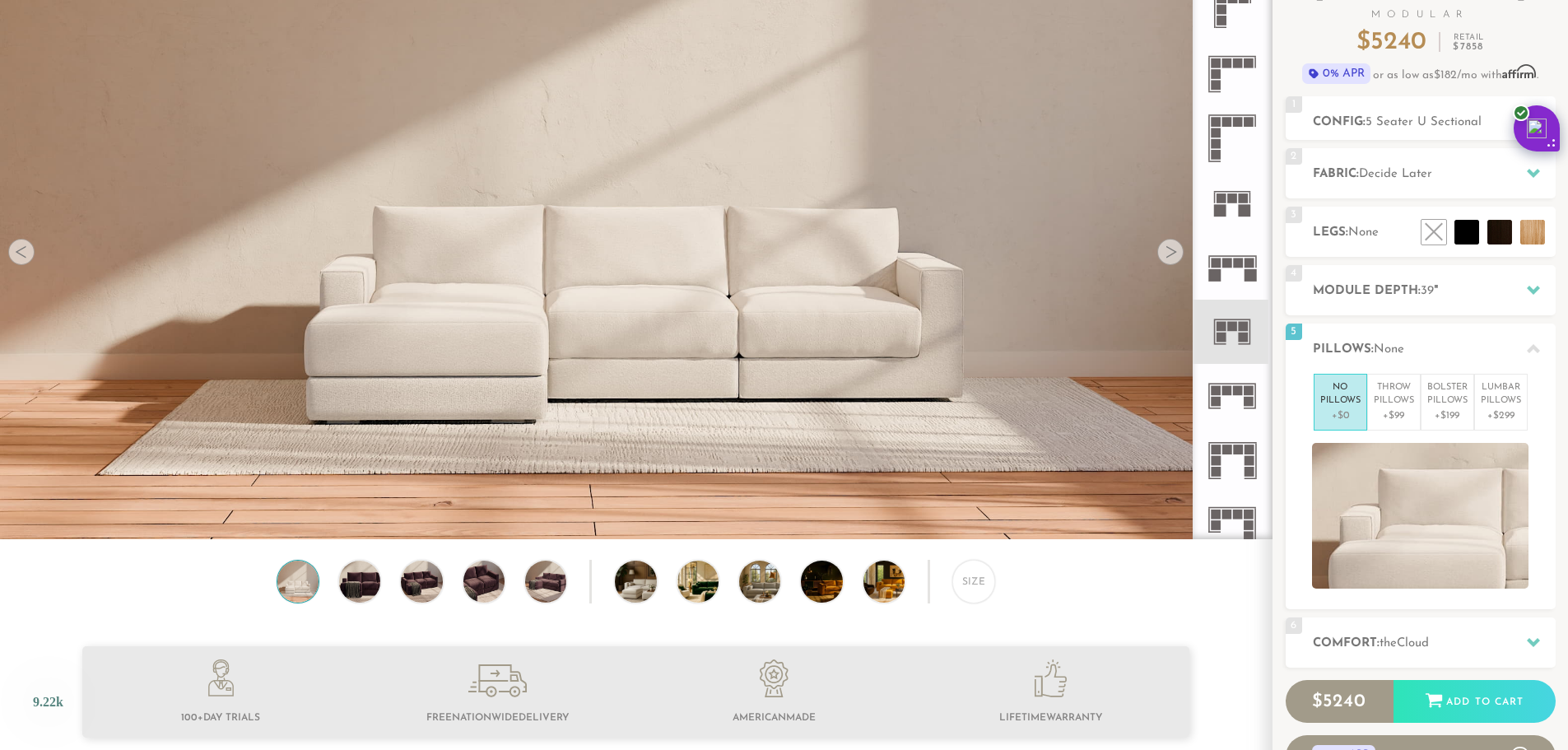
scroll to position [0, 0]
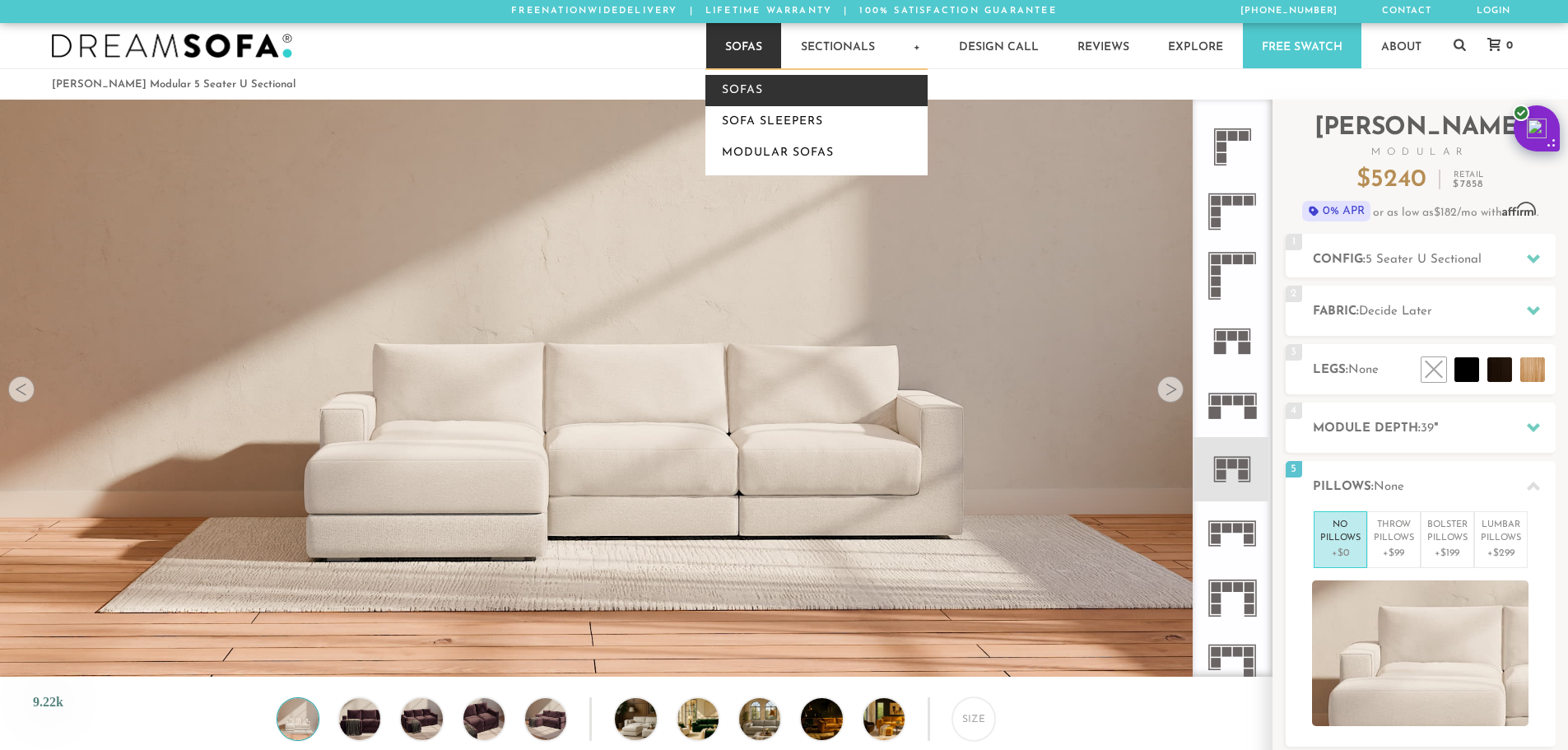
click at [721, 93] on link "Sofas" at bounding box center [816, 91] width 222 height 32
